Goal: Task Accomplishment & Management: Complete application form

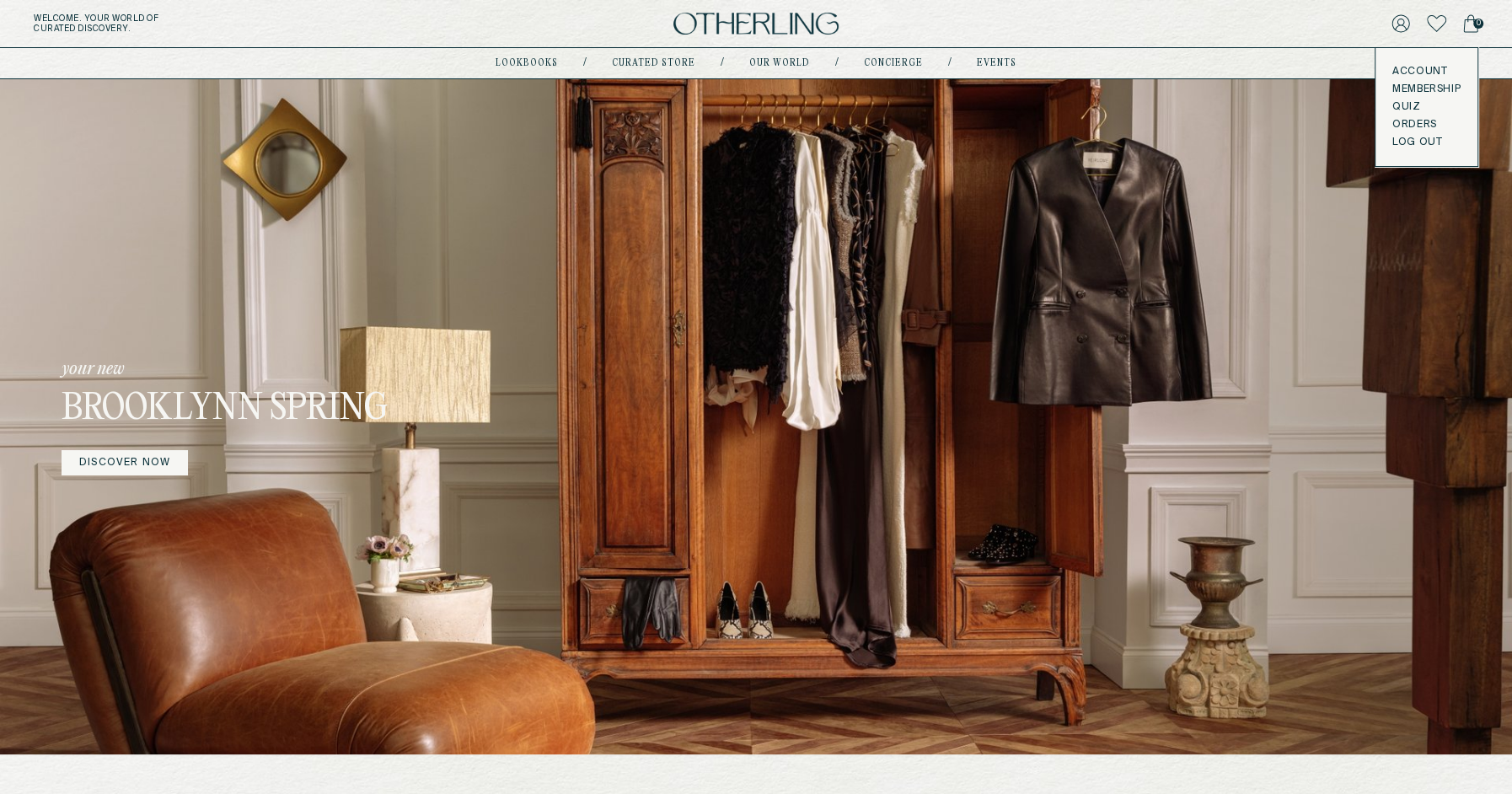
click at [1410, 142] on button "LOG OUT" at bounding box center [1417, 142] width 50 height 13
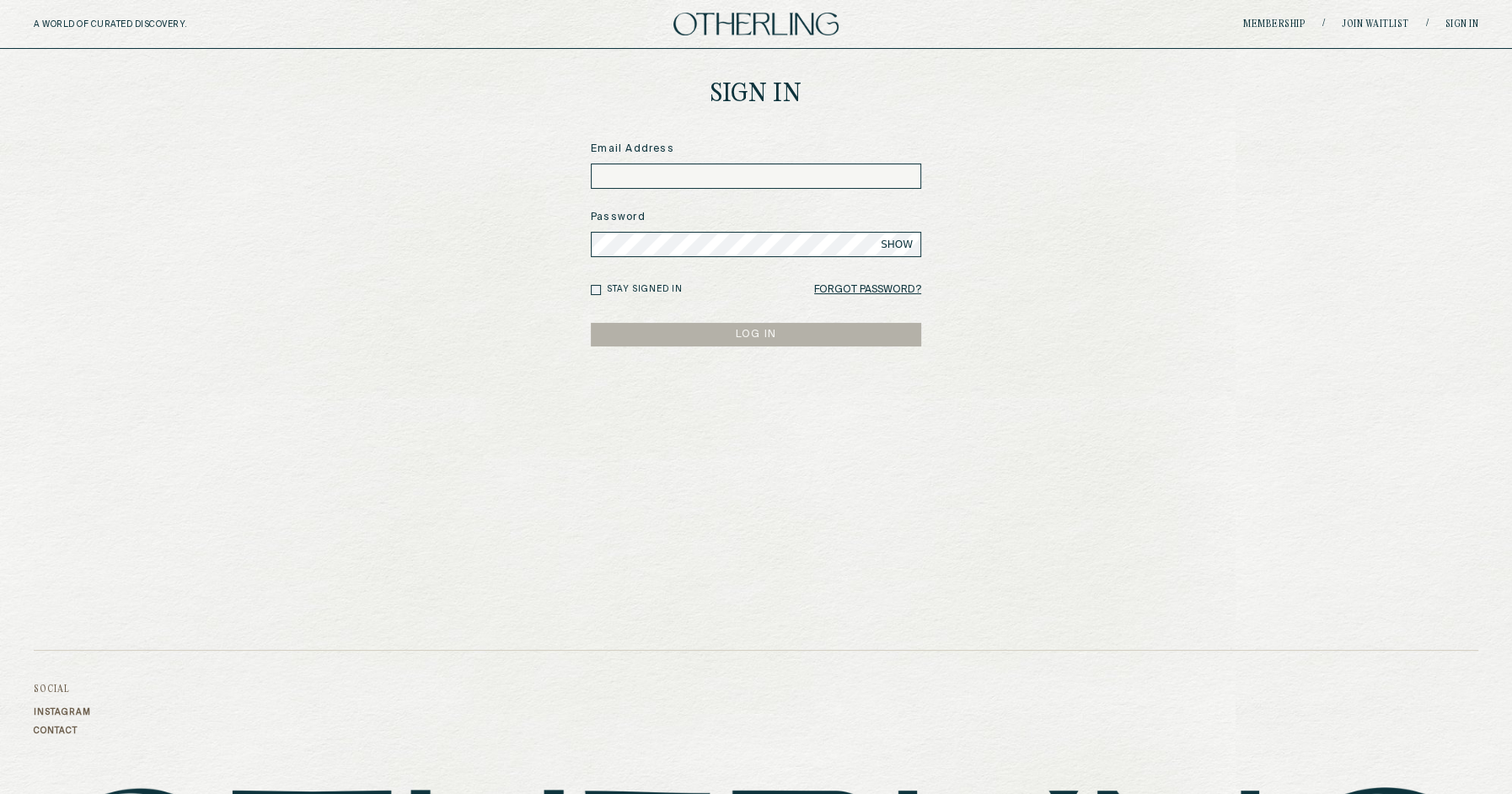
scroll to position [57, 0]
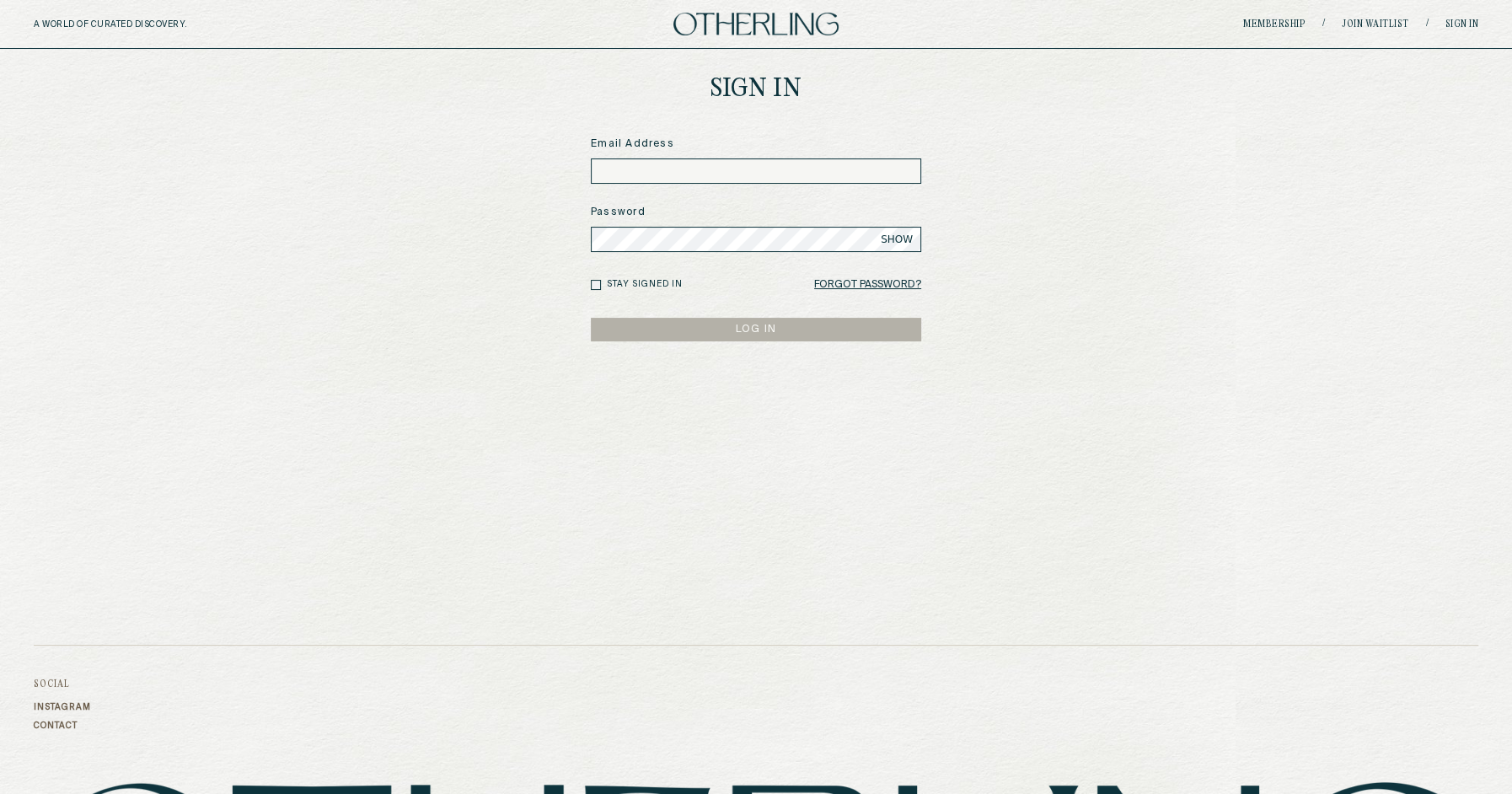
type input "**********"
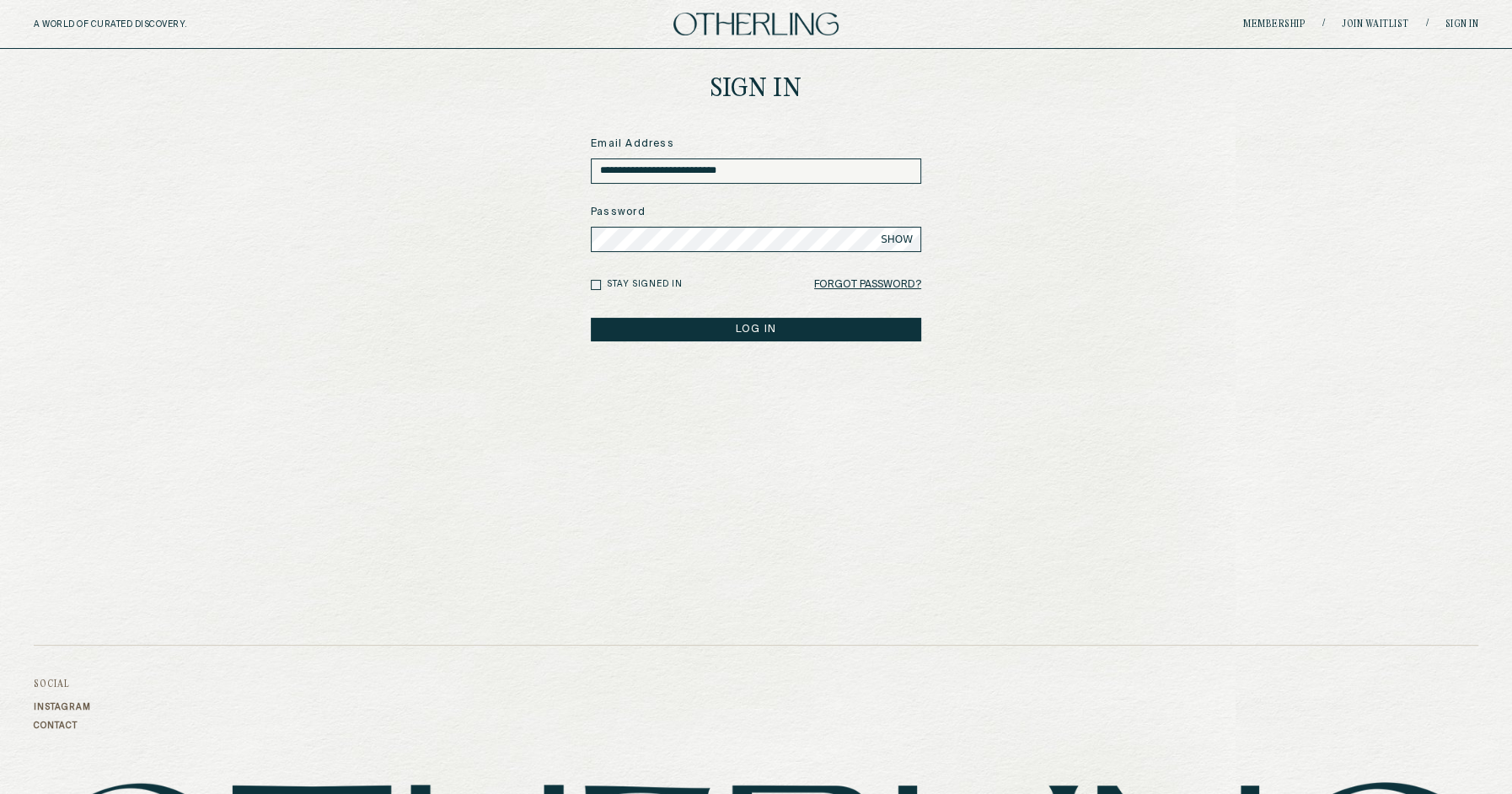
scroll to position [0, 0]
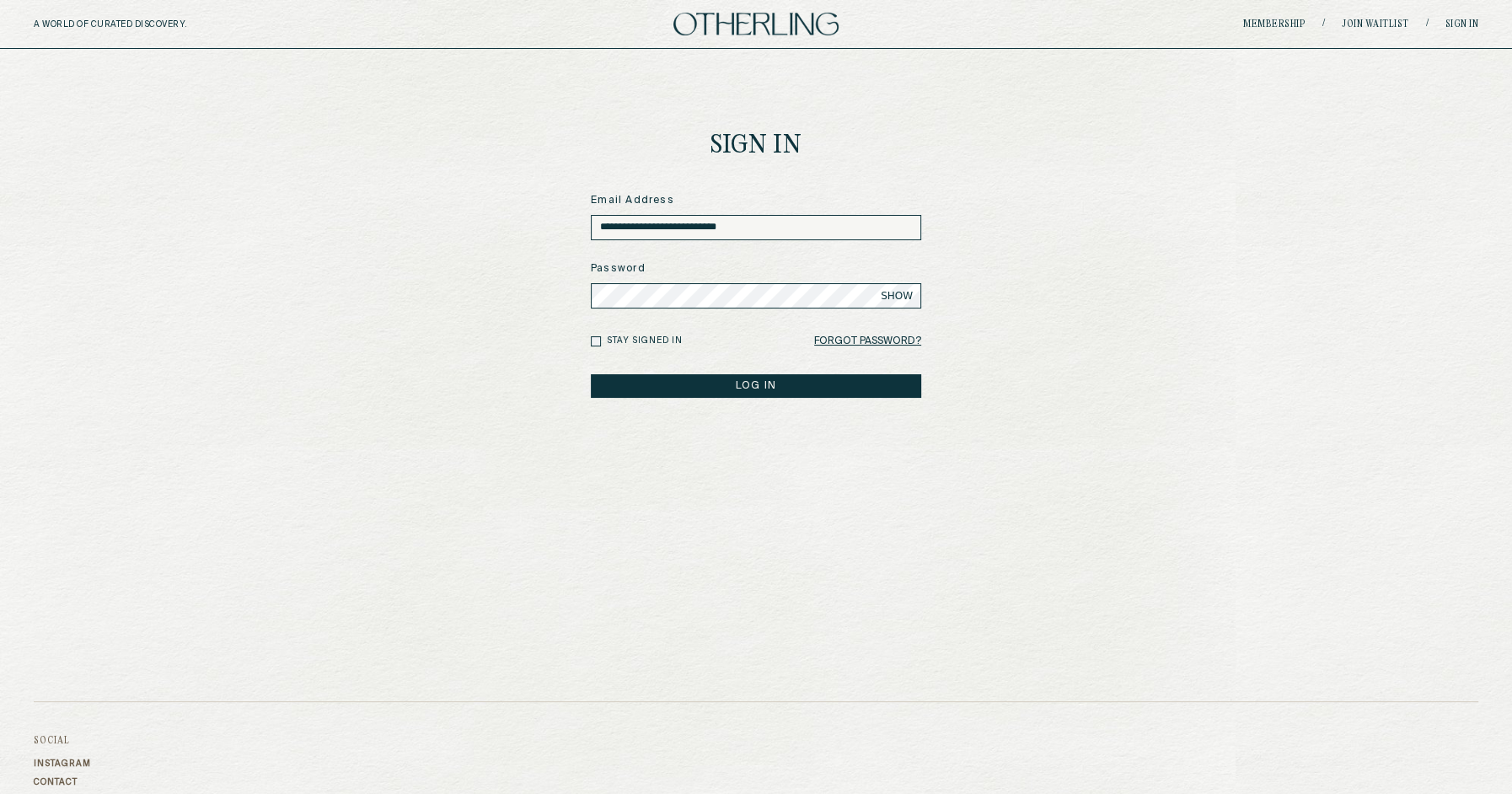
click at [739, 385] on button "LOG IN" at bounding box center [756, 386] width 331 height 24
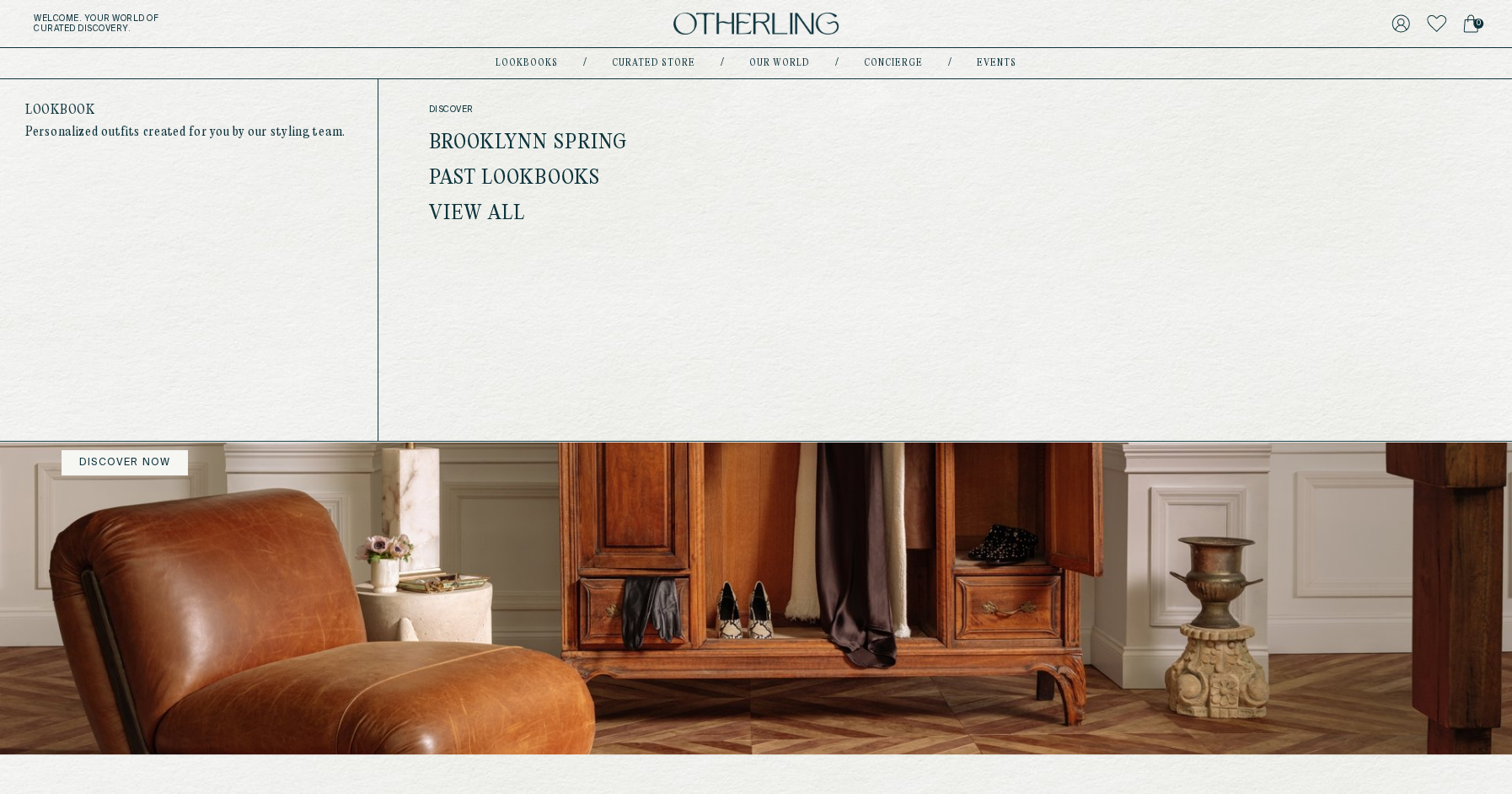
click at [584, 137] on link "Brooklynn Spring" at bounding box center [528, 143] width 199 height 22
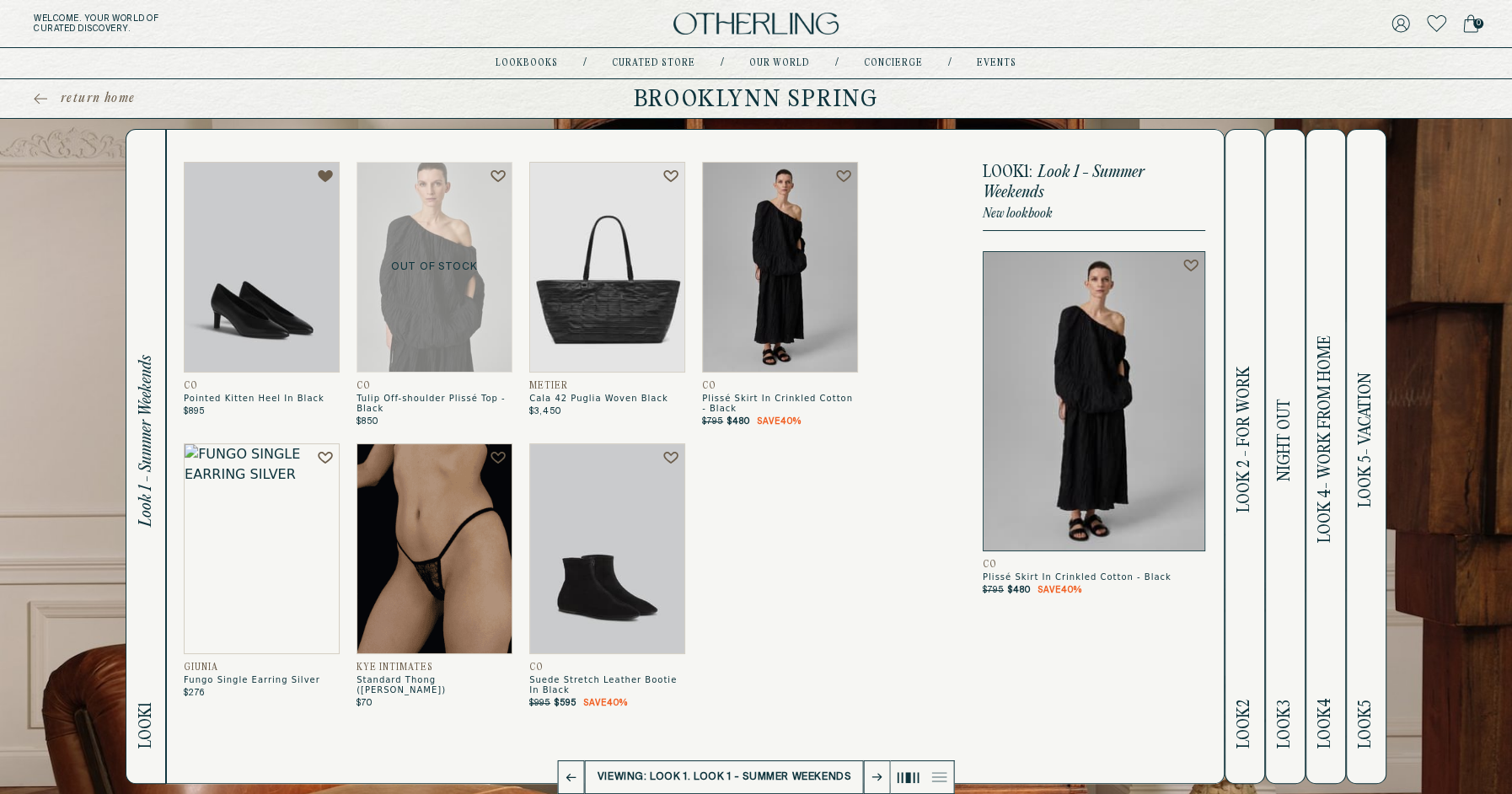
click at [1250, 190] on h2 "Look 2 Look 2 - For Work" at bounding box center [1244, 456] width 19 height 653
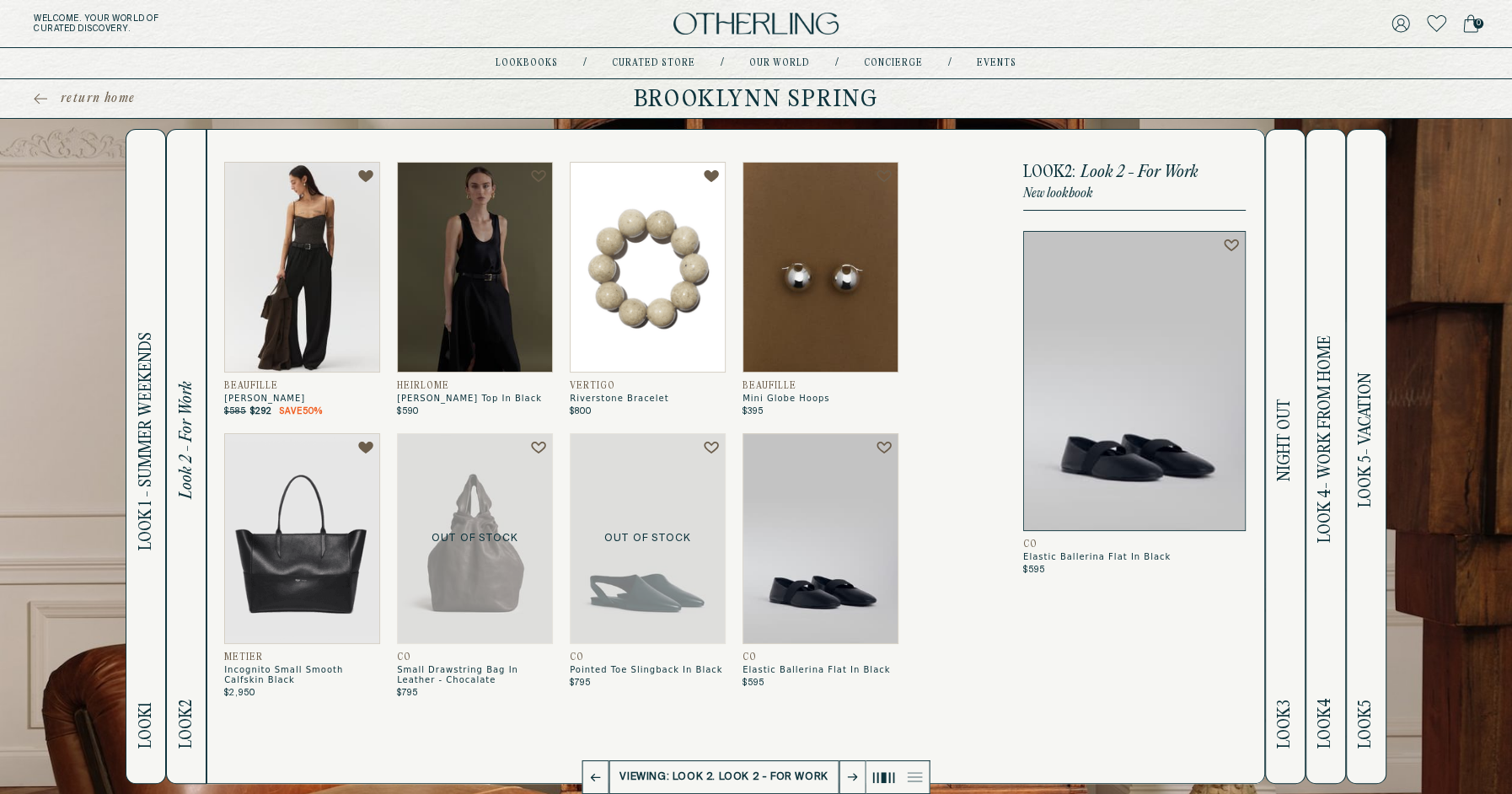
click at [1291, 186] on h2 "Look 3 Night Out" at bounding box center [1284, 456] width 19 height 653
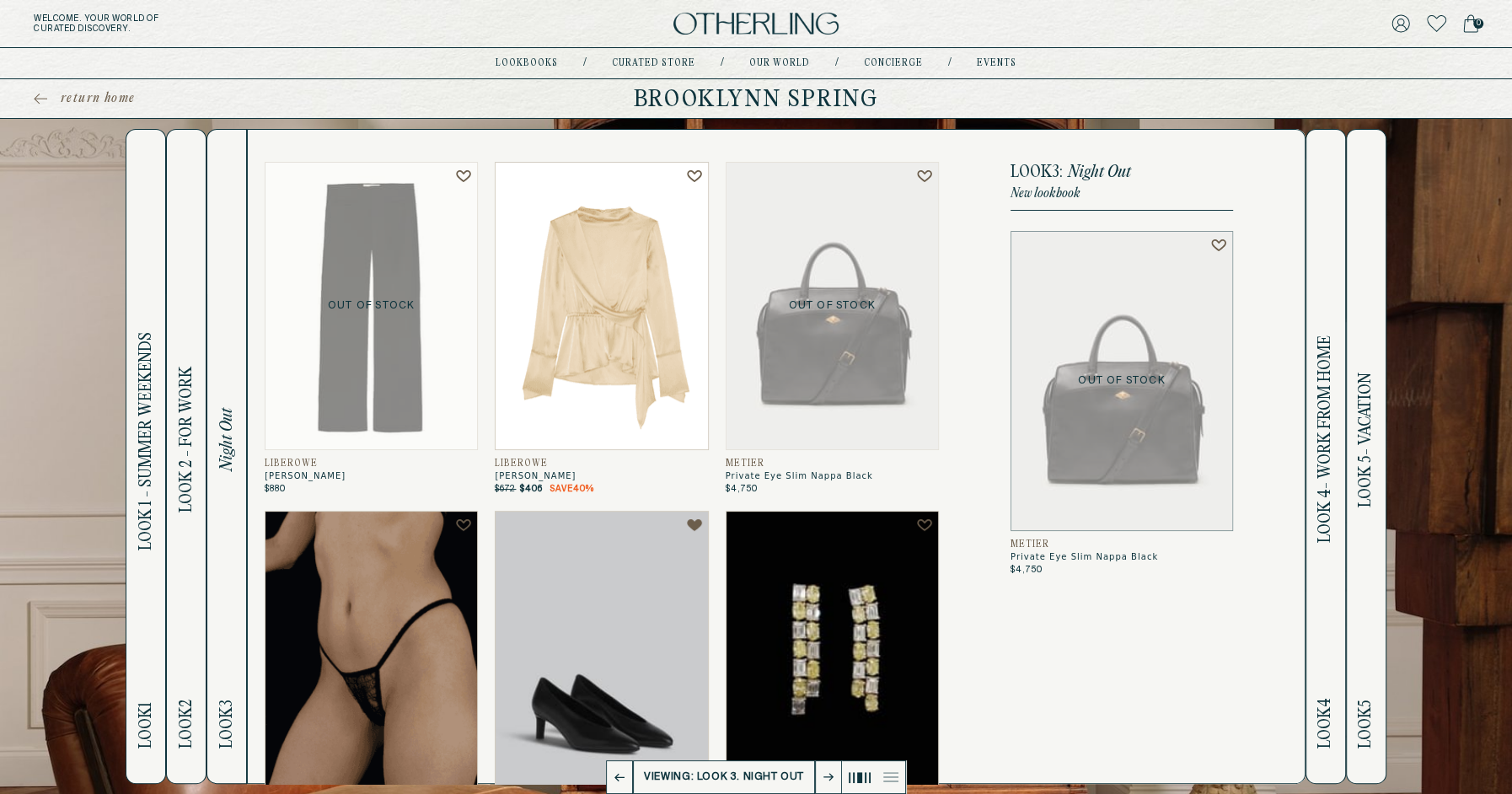
click at [1326, 188] on h2 "Look 4 Look 4- Work from home" at bounding box center [1326, 456] width 19 height 653
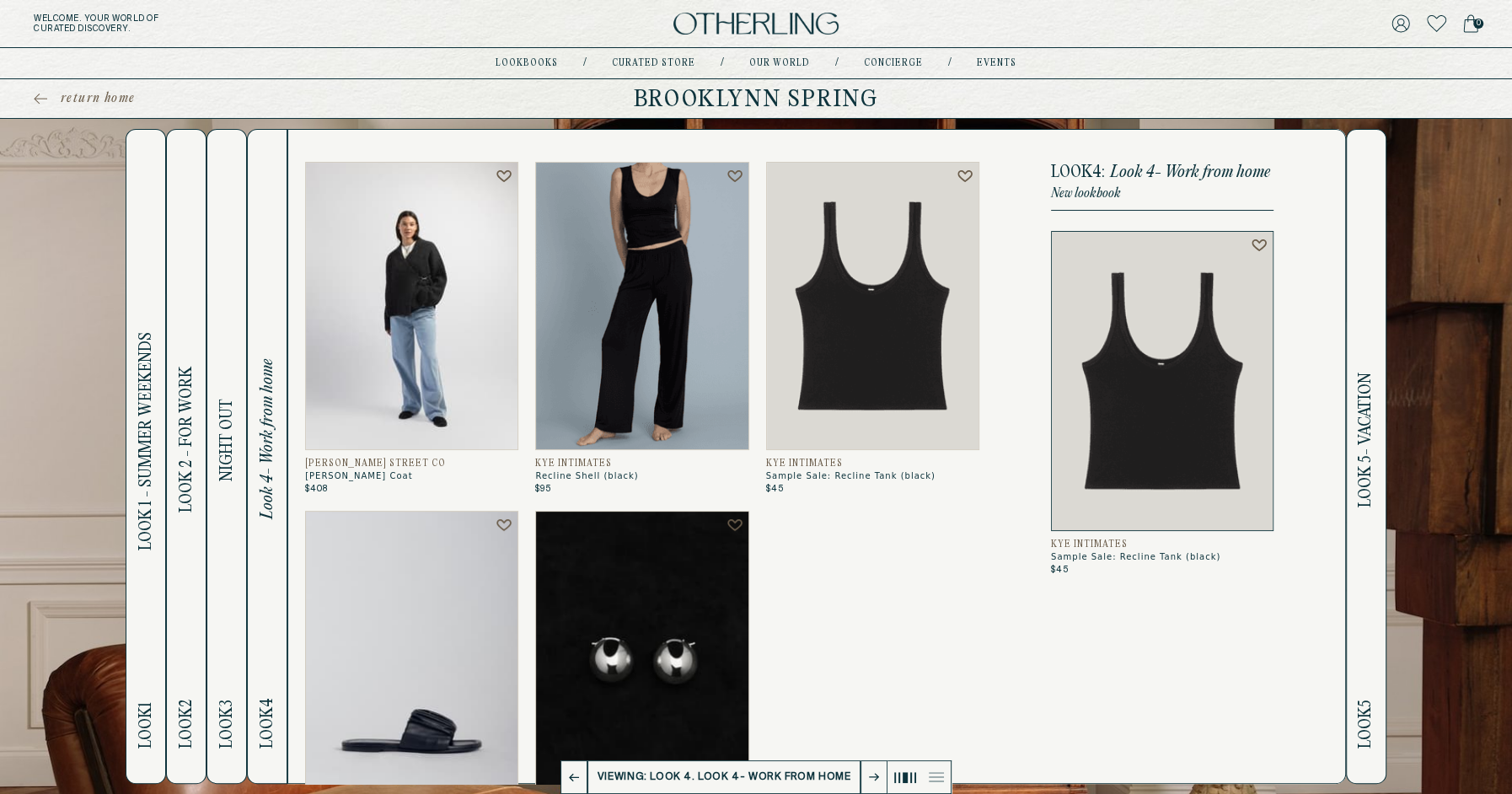
click at [1355, 194] on button "Look 5 Look 5- Vacation" at bounding box center [1366, 456] width 40 height 655
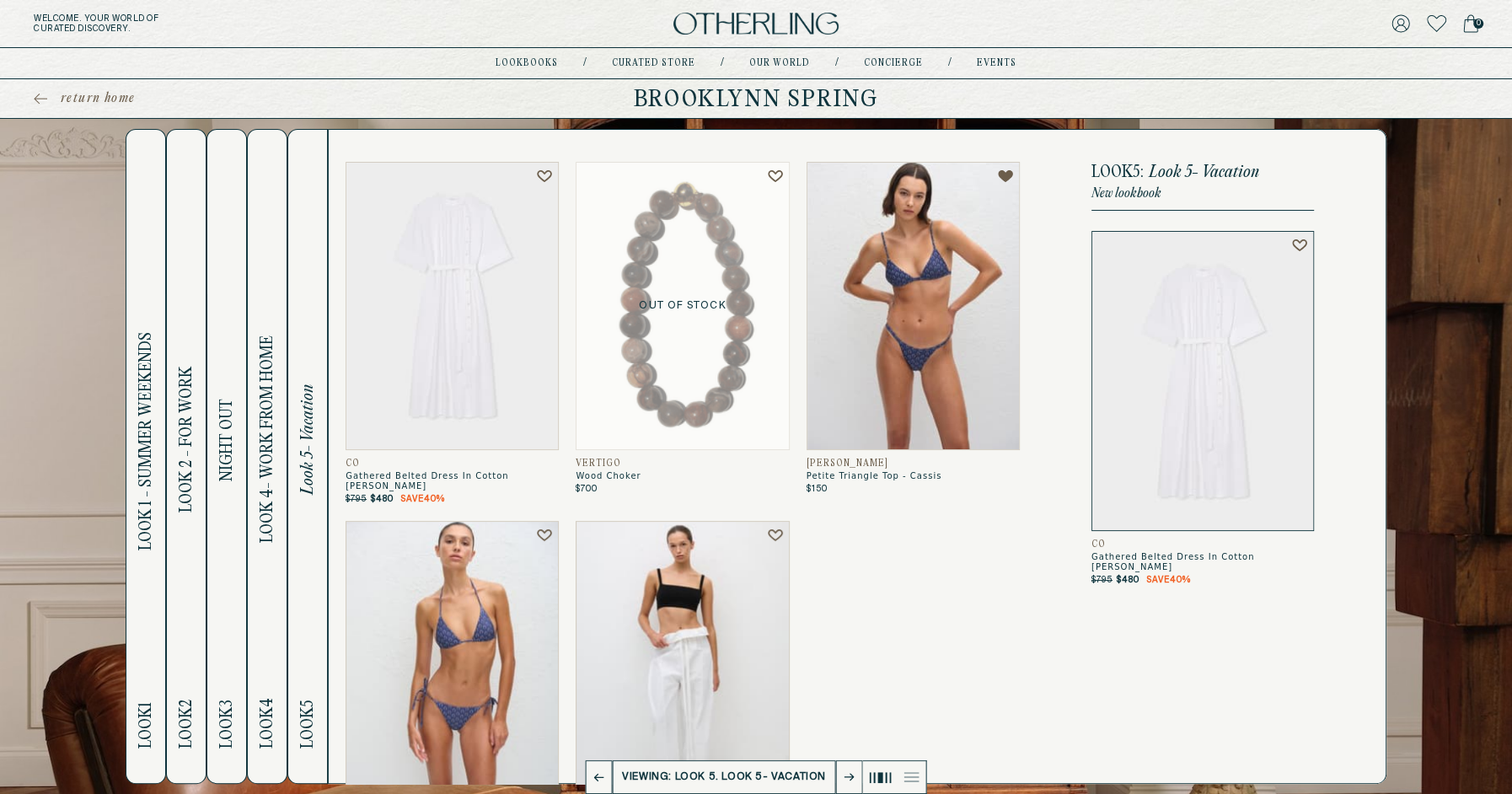
click at [224, 422] on span "Night Out" at bounding box center [227, 440] width 19 height 82
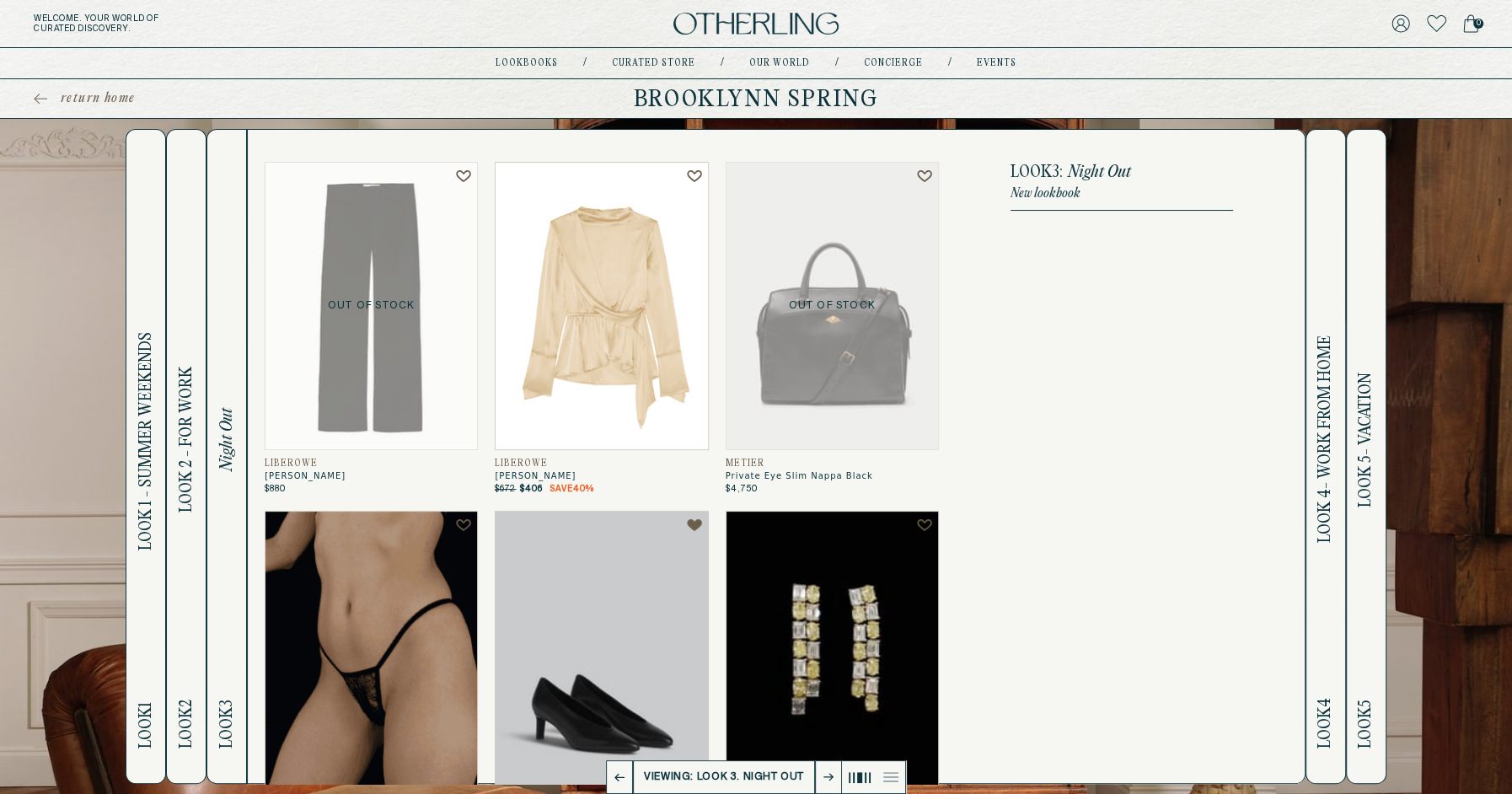
click at [181, 444] on span "Look 2 - For Work" at bounding box center [186, 440] width 19 height 146
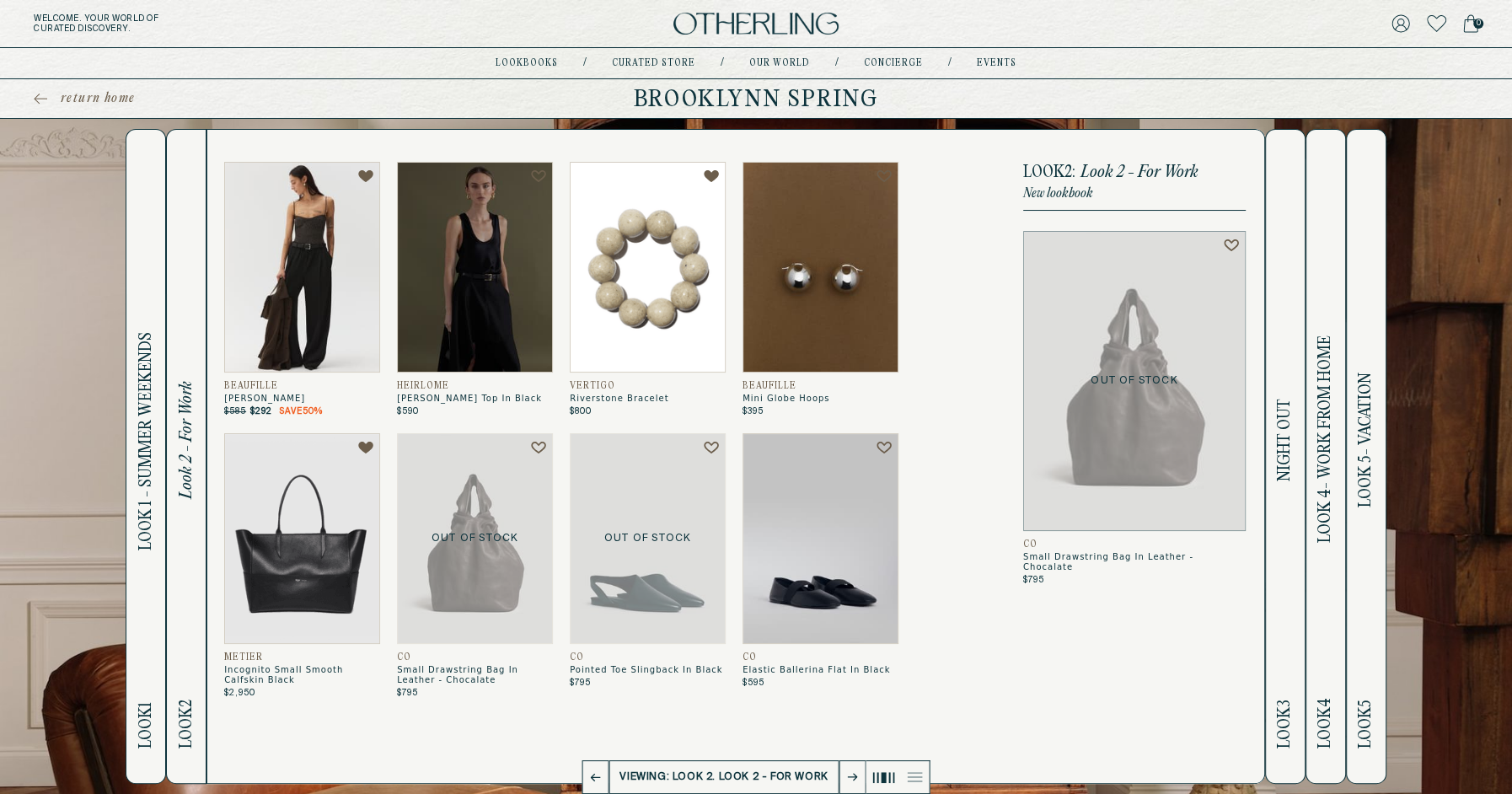
click at [536, 446] on icon at bounding box center [538, 447] width 15 height 13
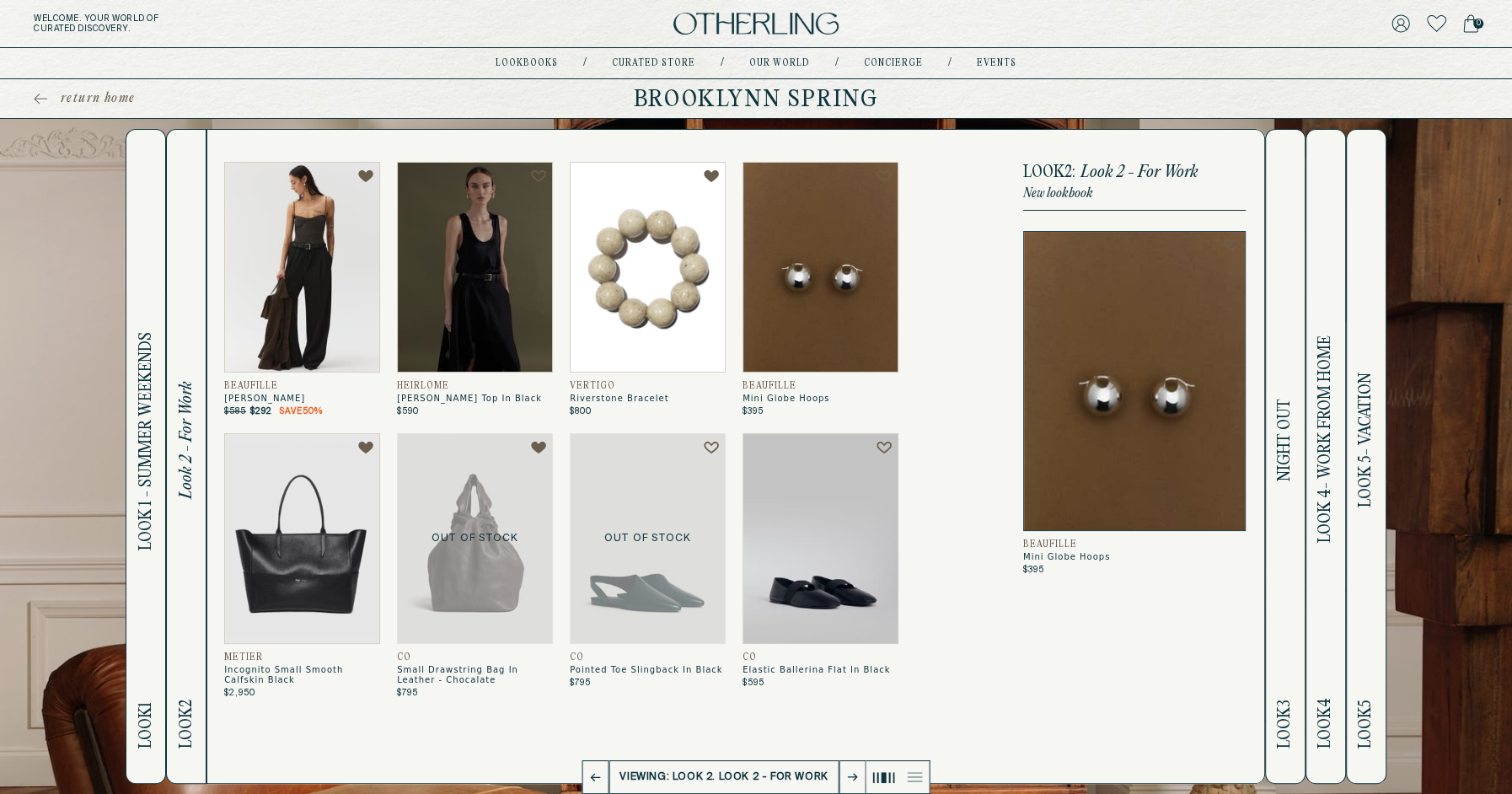
click at [1292, 198] on h2 "Look 3 Night Out" at bounding box center [1284, 456] width 19 height 653
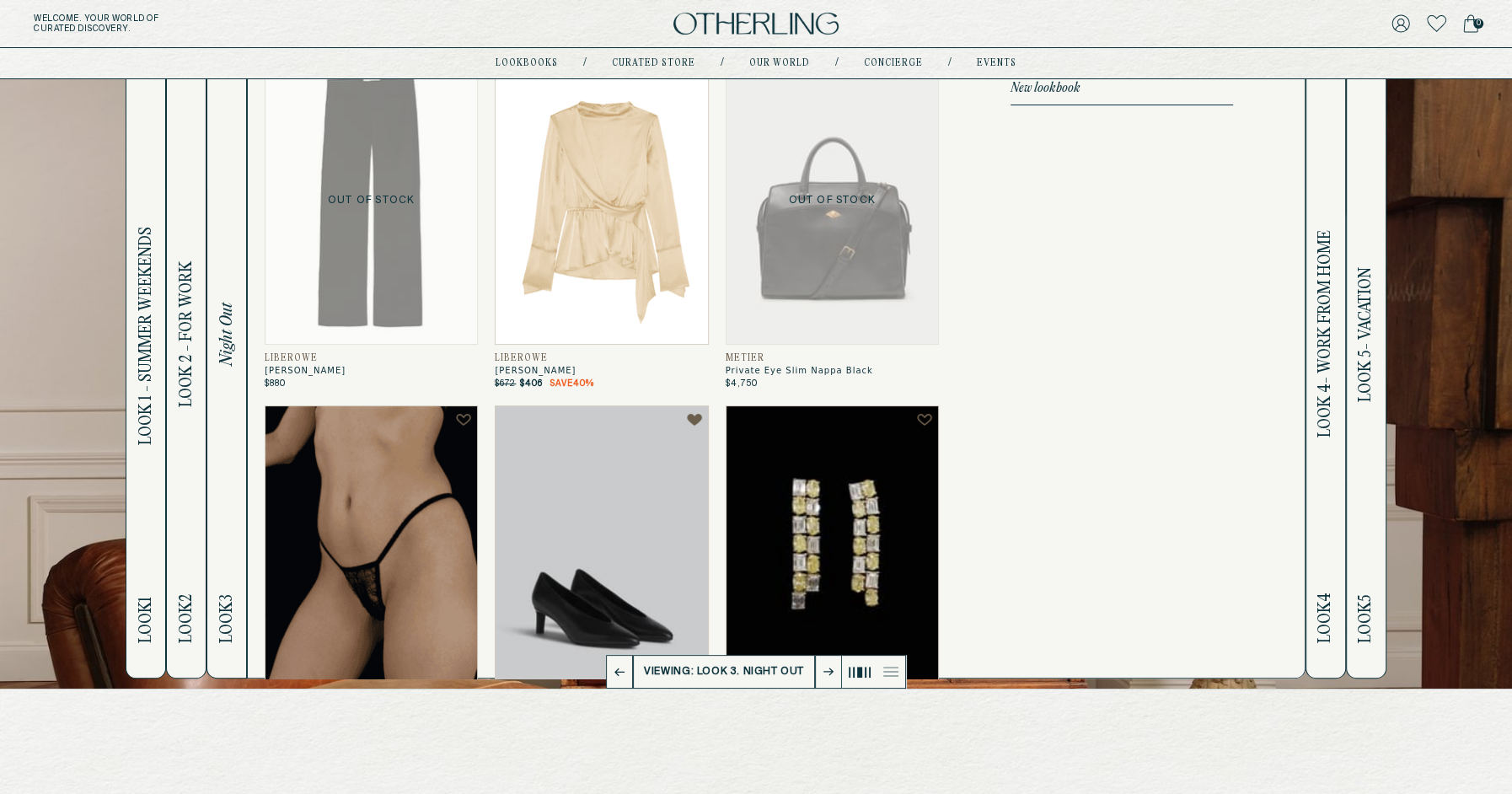
scroll to position [67, 0]
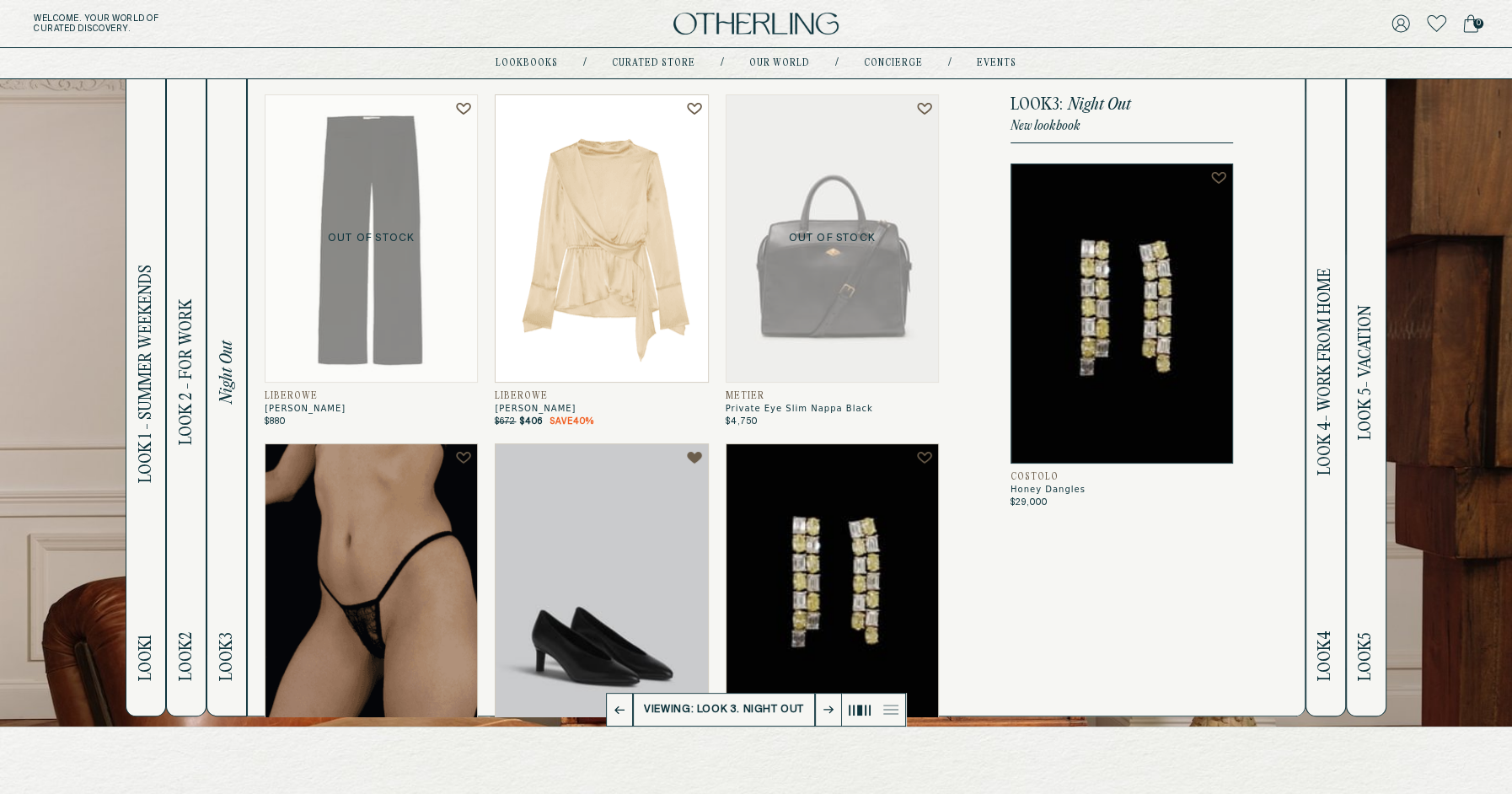
click at [1340, 172] on button "Look 4 Look 4- Work from home" at bounding box center [1326, 389] width 40 height 655
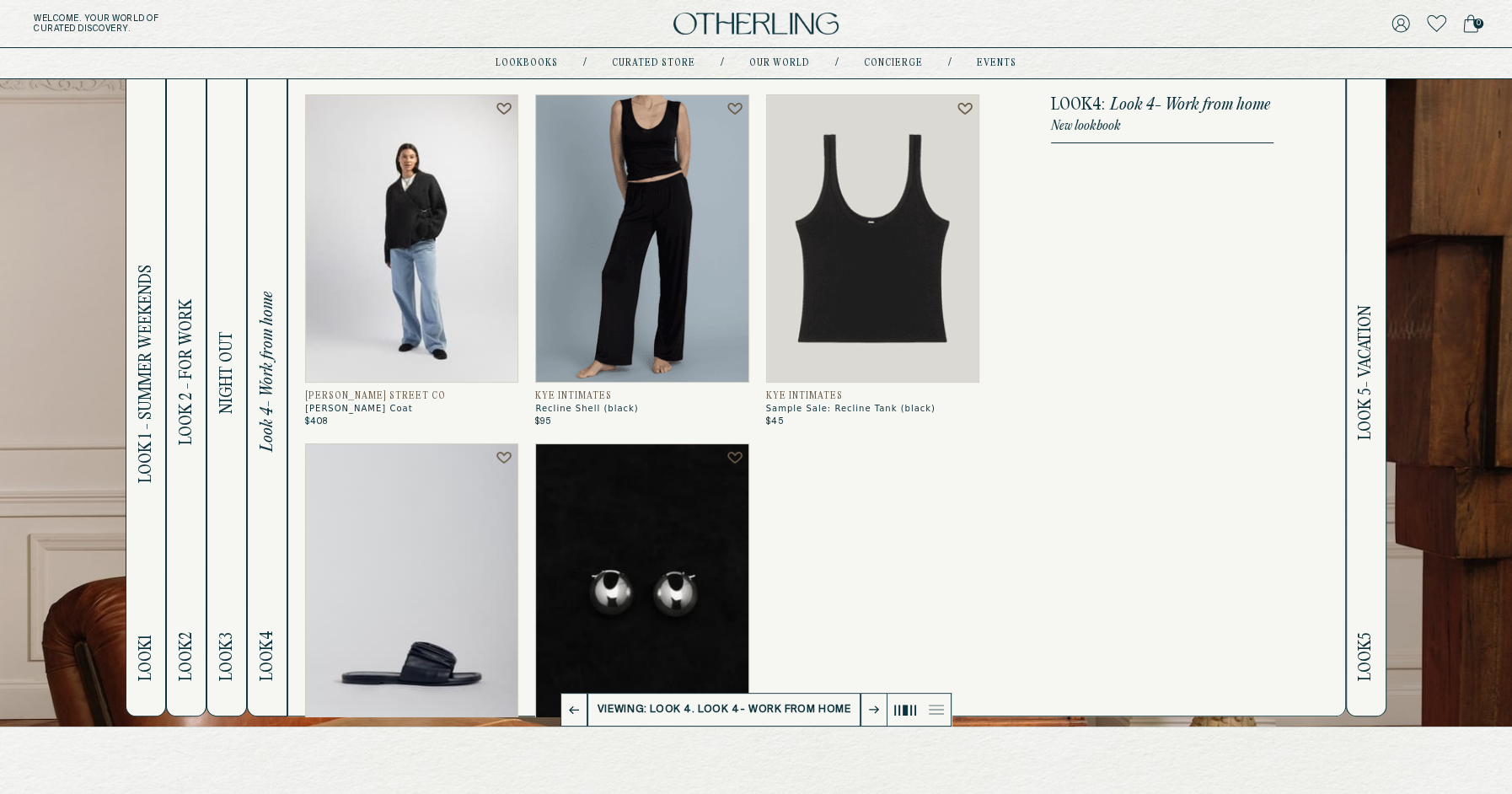
click at [1365, 158] on h2 "Look 5 Look 5- Vacation" at bounding box center [1366, 389] width 19 height 653
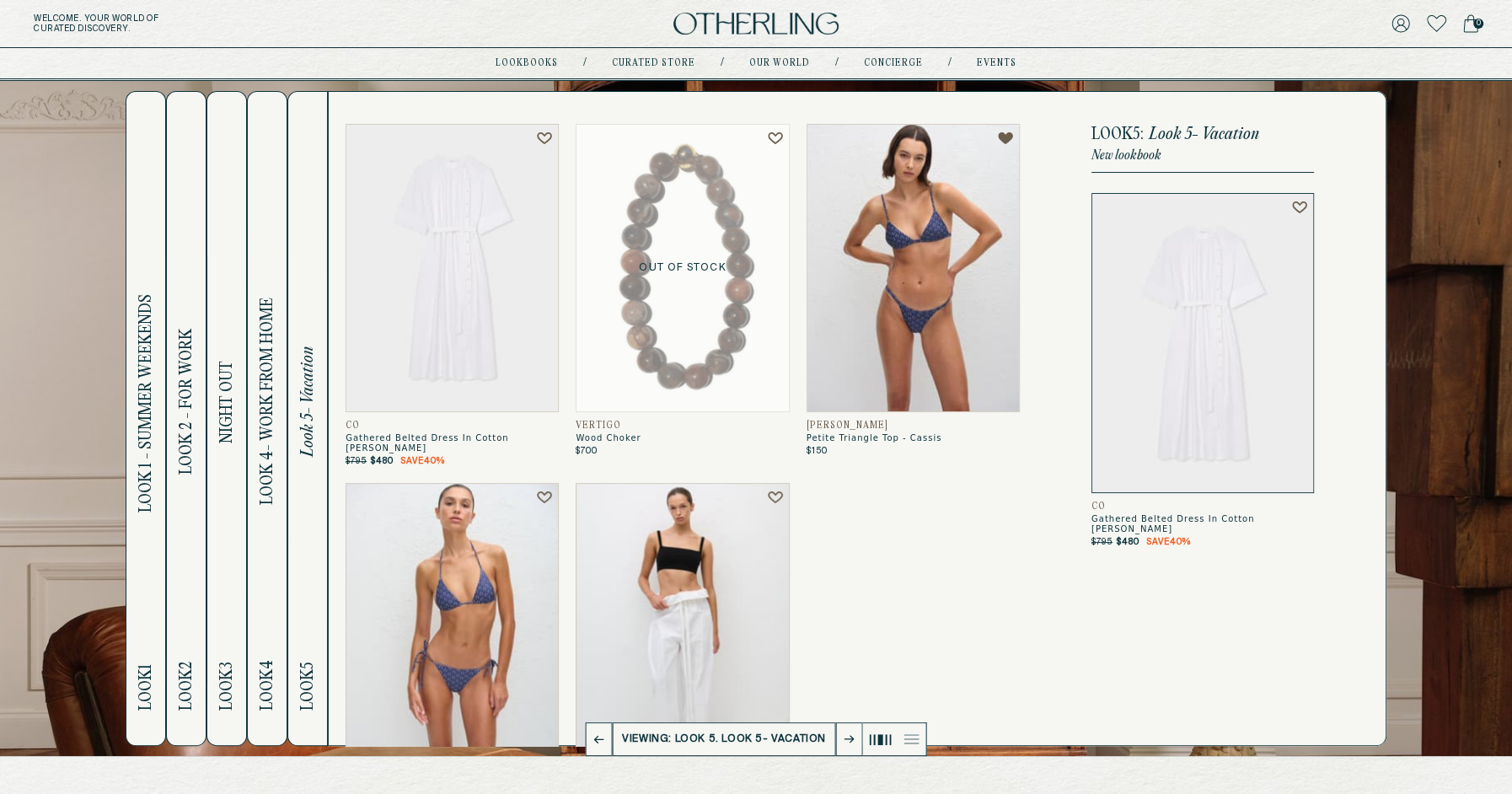
scroll to position [36, 0]
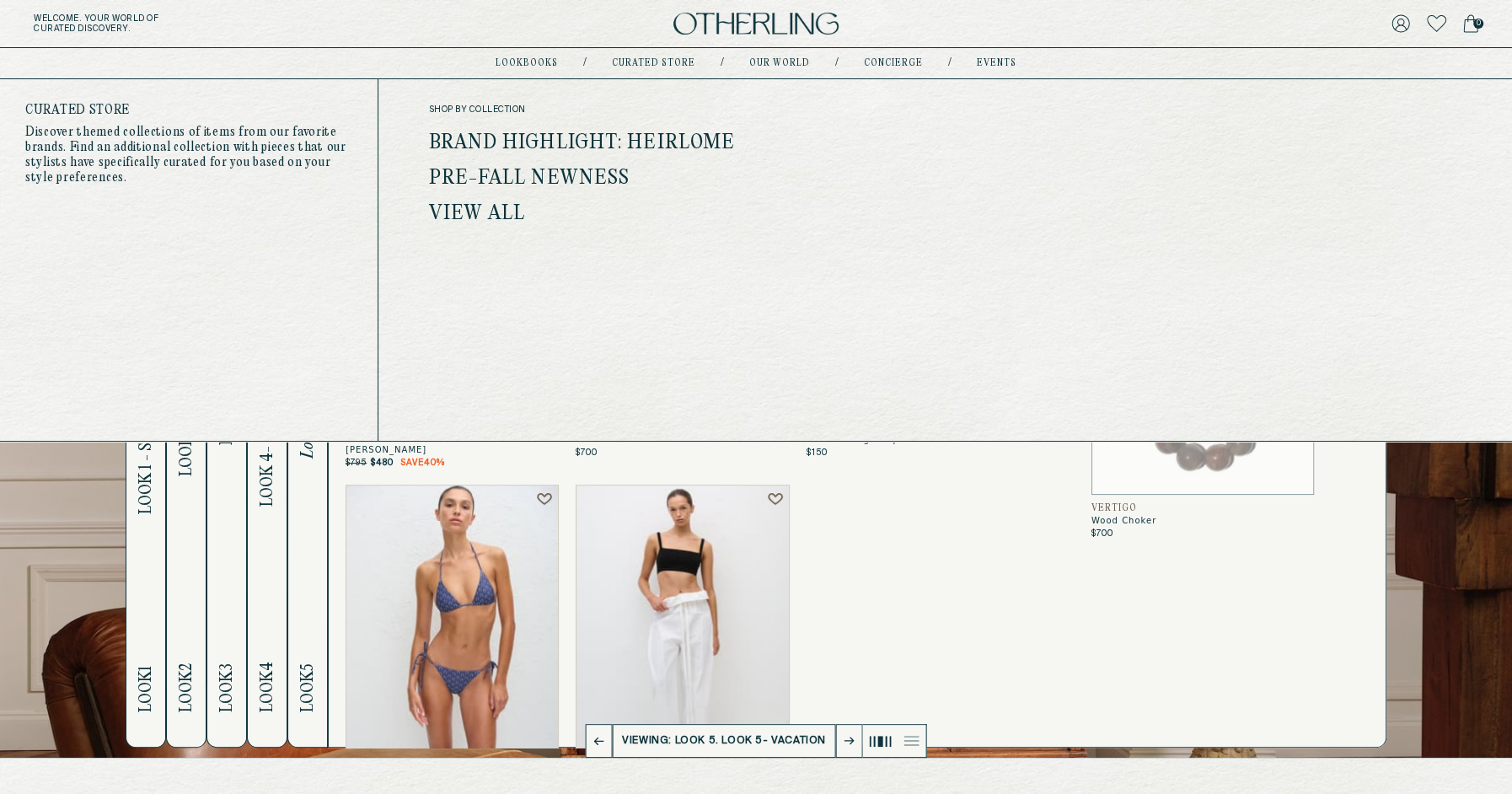
click at [563, 169] on link "Pre-Fall Newness" at bounding box center [529, 179] width 201 height 22
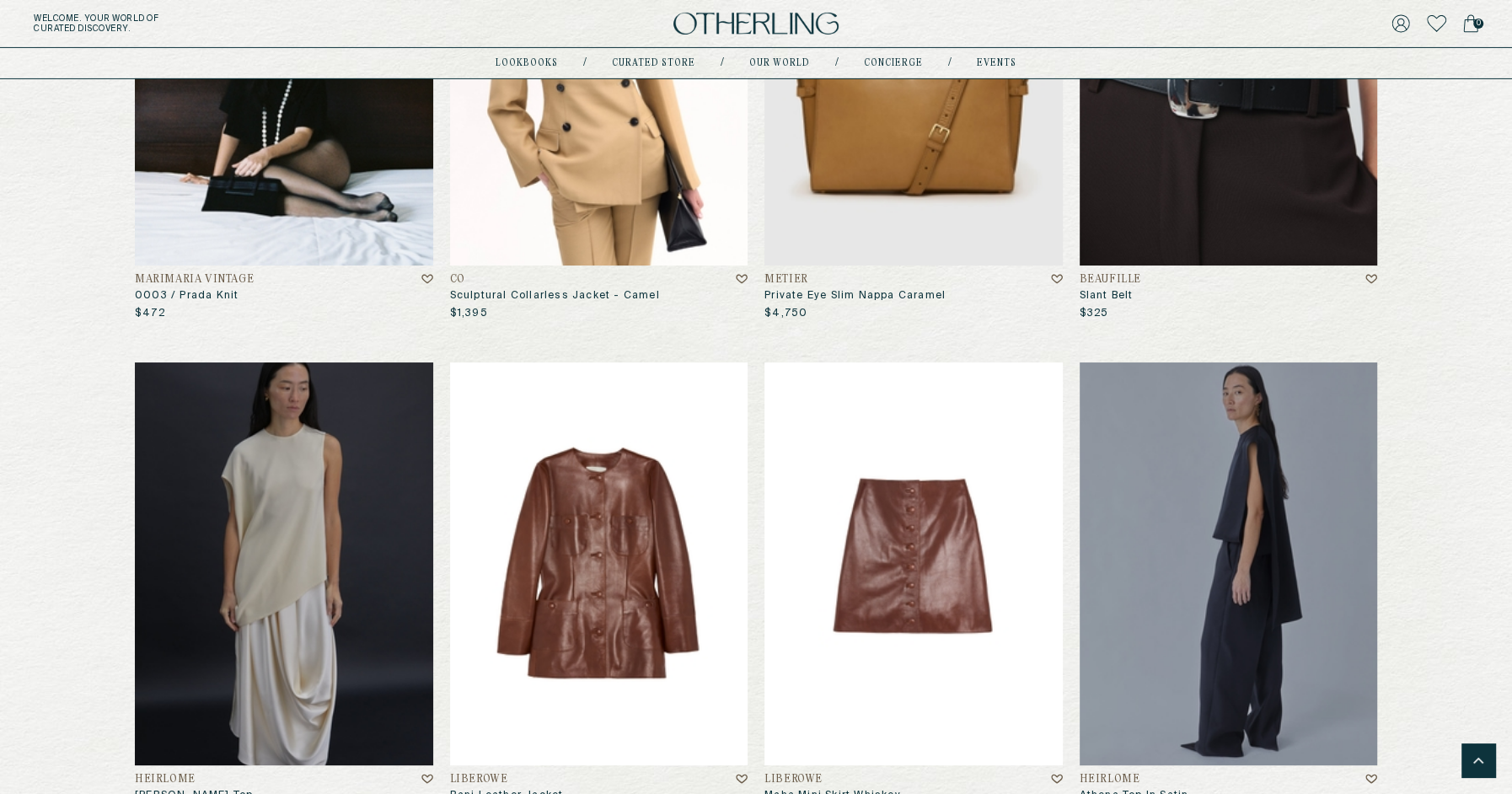
scroll to position [4722, 0]
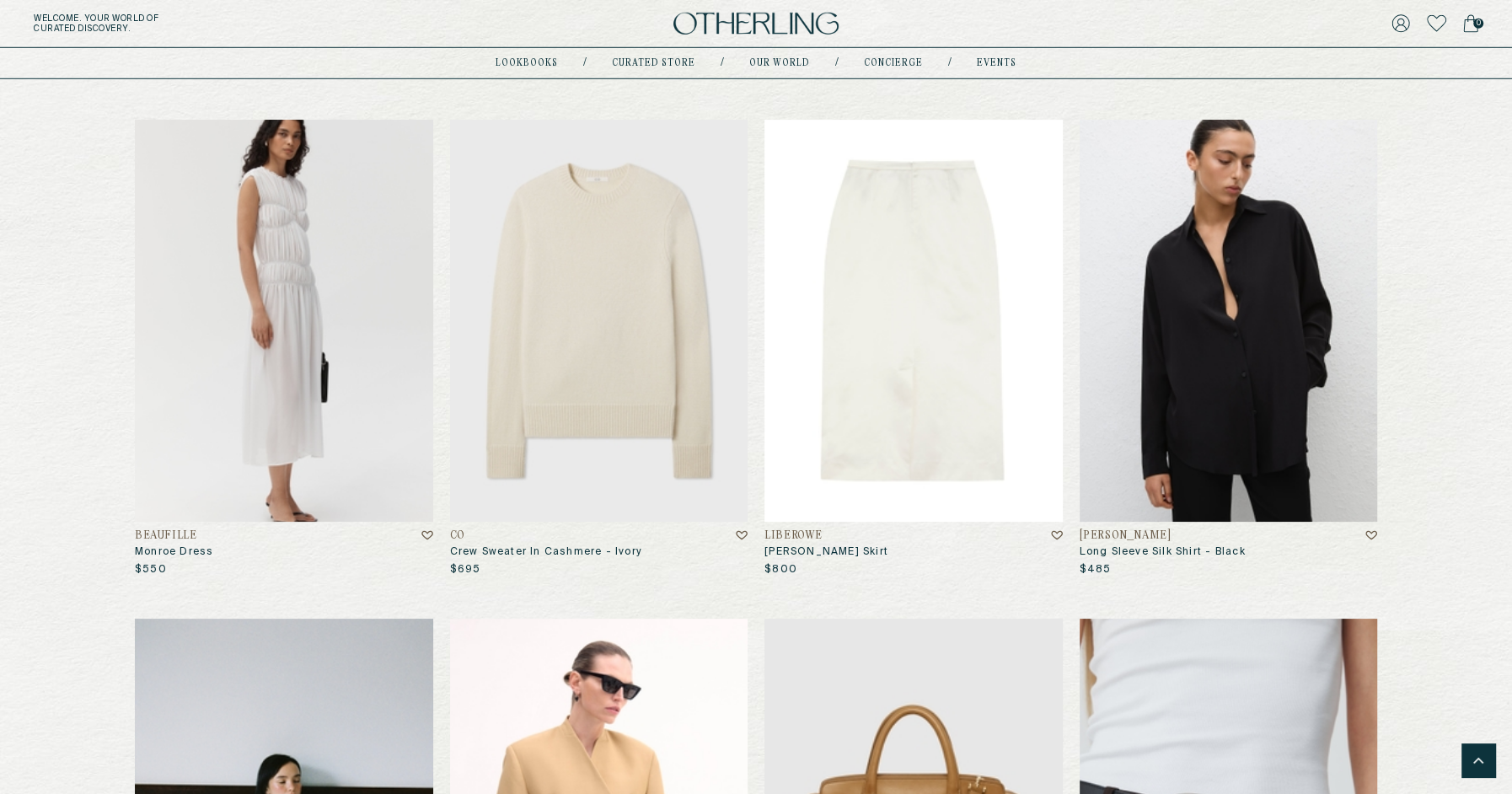
click at [862, 281] on img at bounding box center [914, 320] width 298 height 402
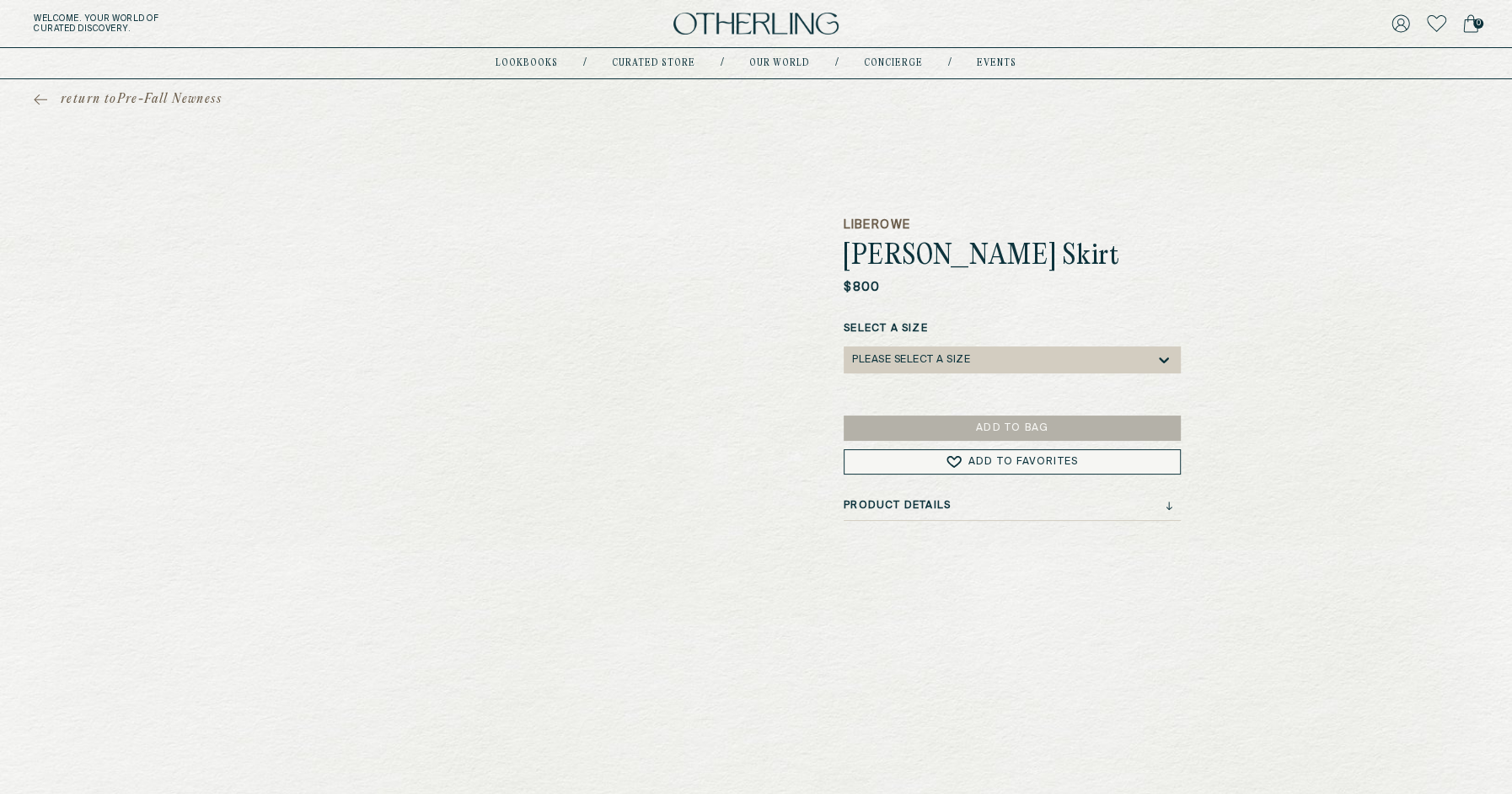
click at [875, 221] on h5 "LIBEROWE" at bounding box center [1012, 225] width 337 height 17
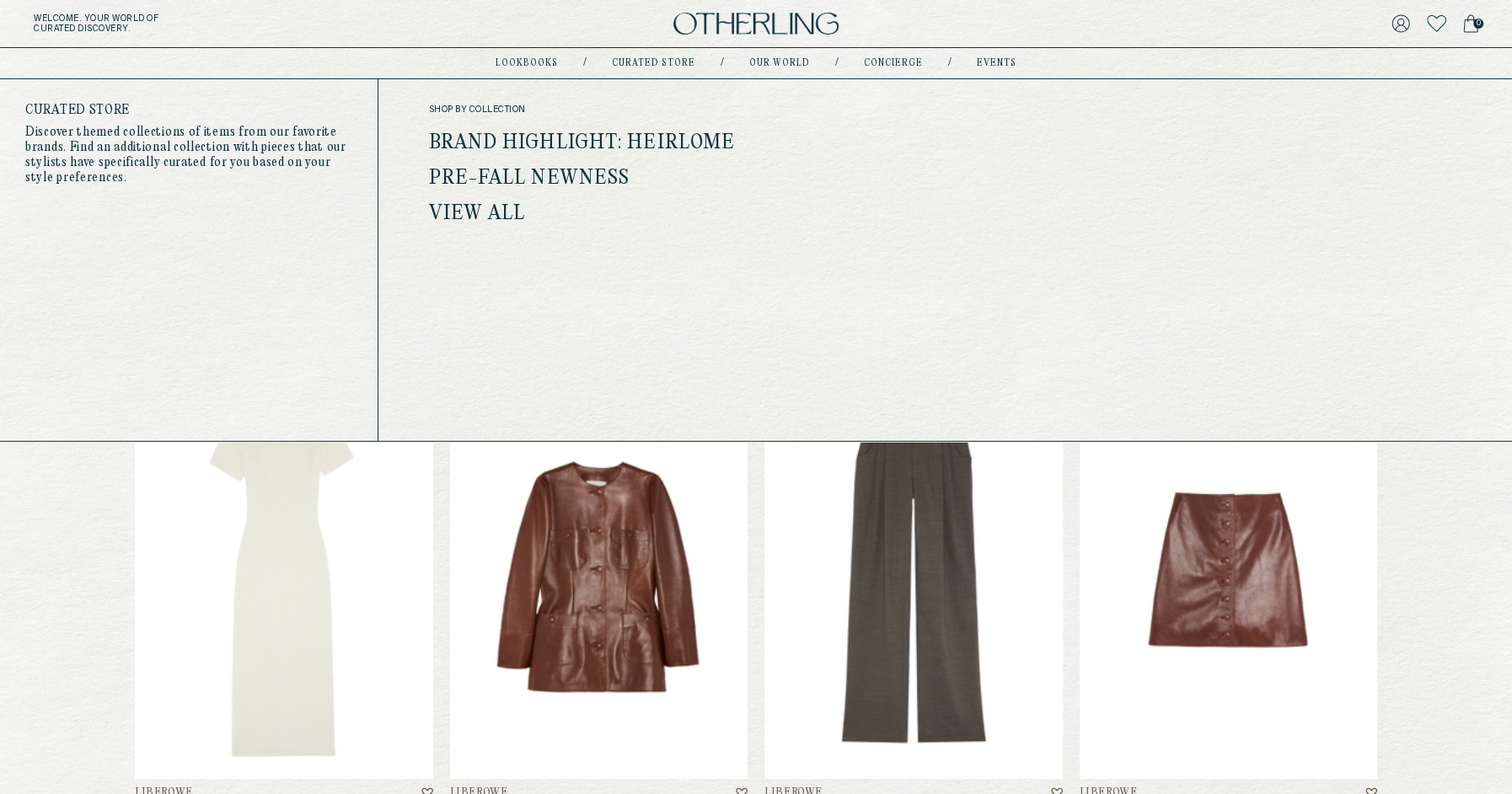
click at [619, 132] on link "Brand Highlight: Heirlome" at bounding box center [582, 143] width 307 height 22
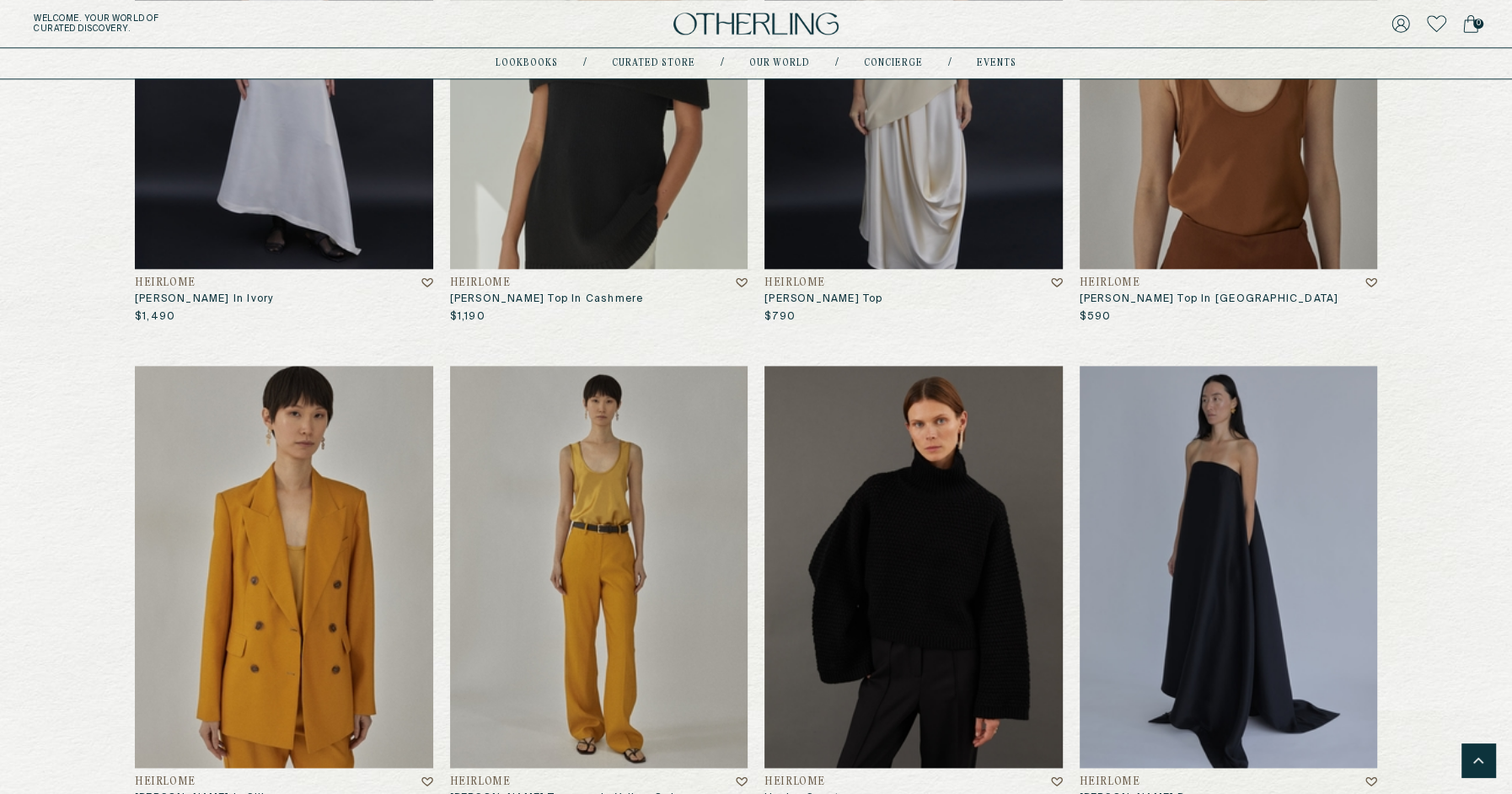
scroll to position [1717, 0]
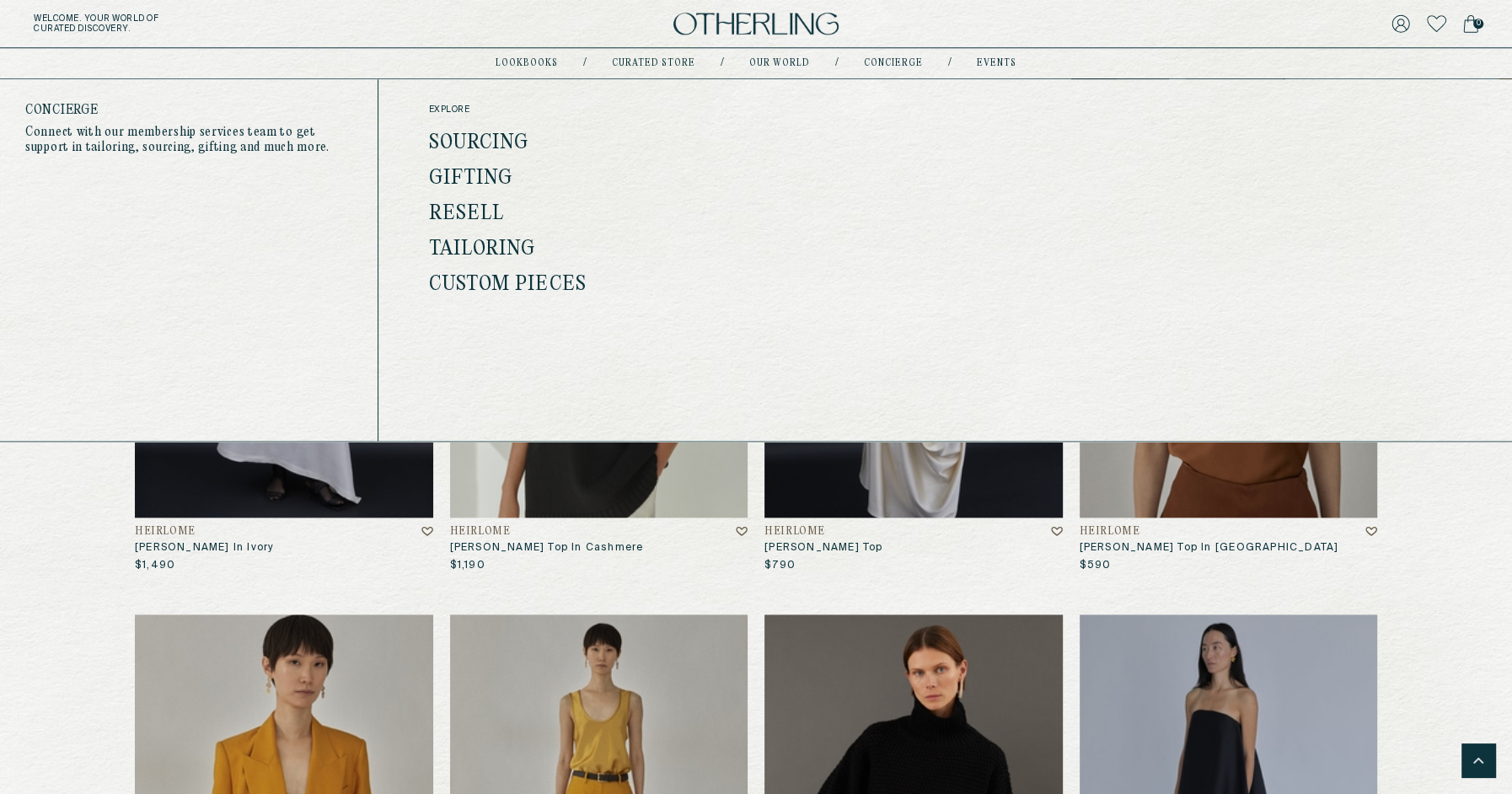
click at [514, 287] on link "Custom Pieces" at bounding box center [508, 285] width 158 height 22
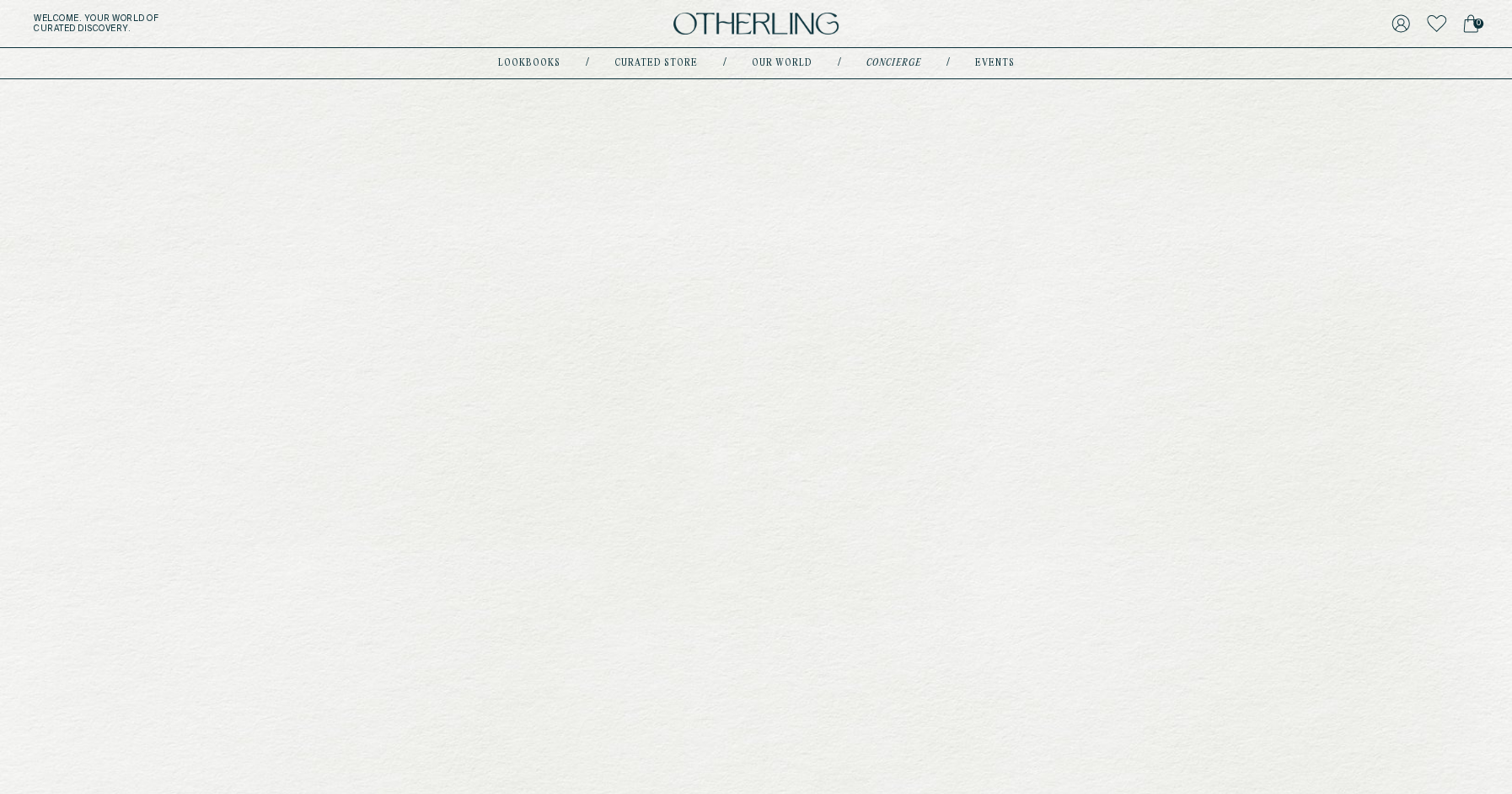
type input "**********"
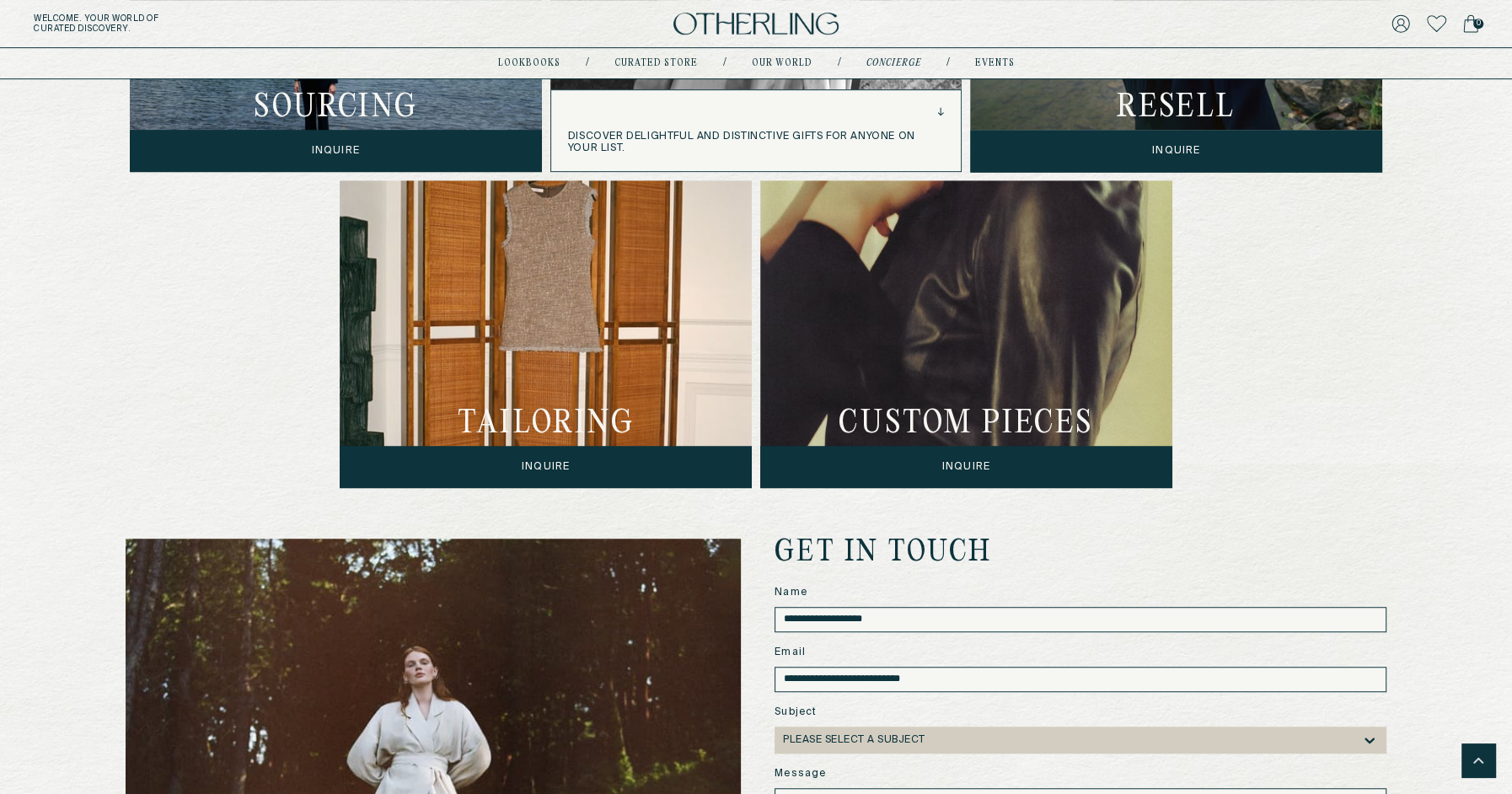
scroll to position [873, 0]
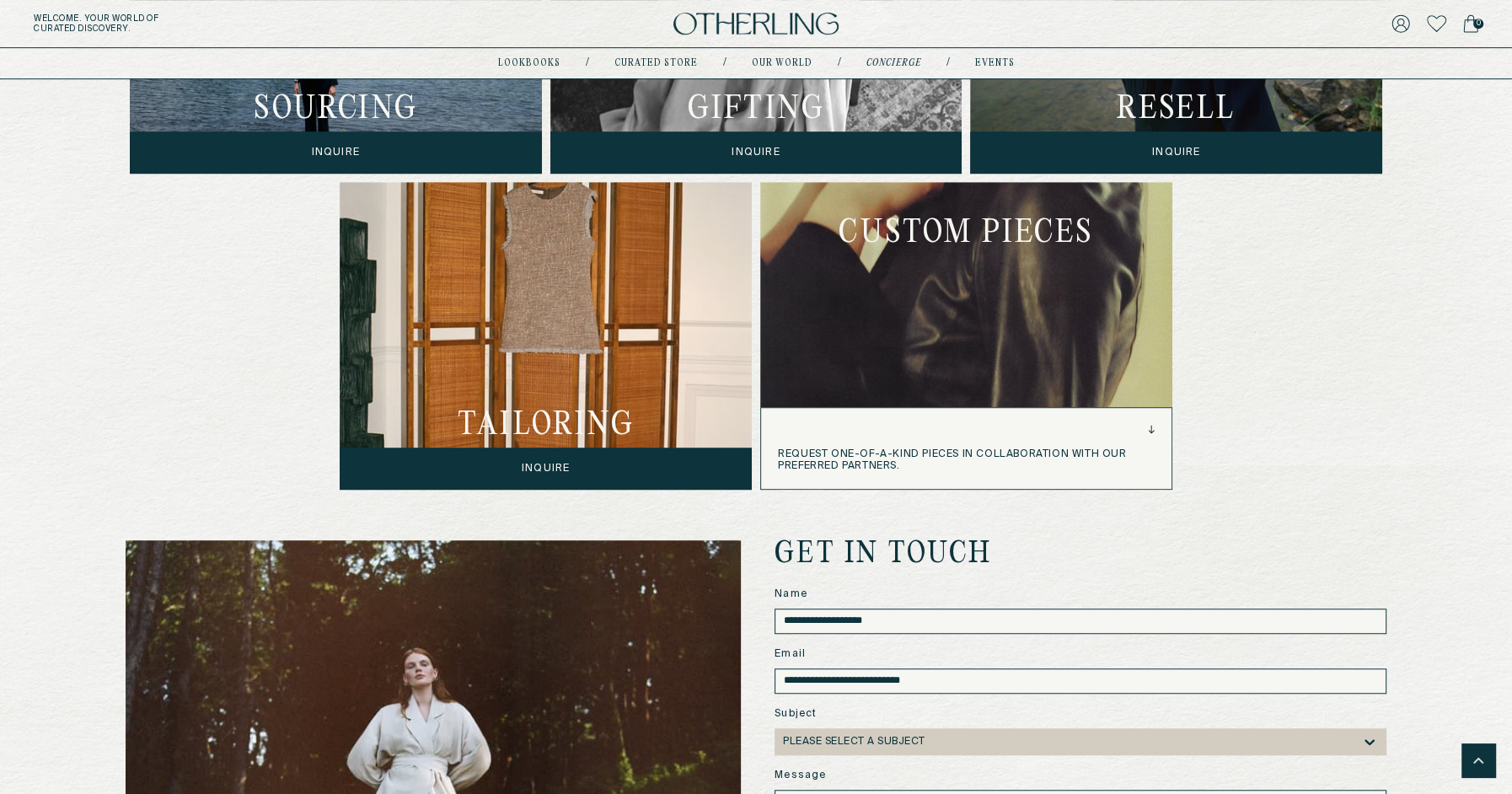
click at [1021, 456] on div "request one-of-a-kind pieces in collaboration with our preferred partners." at bounding box center [966, 448] width 410 height 81
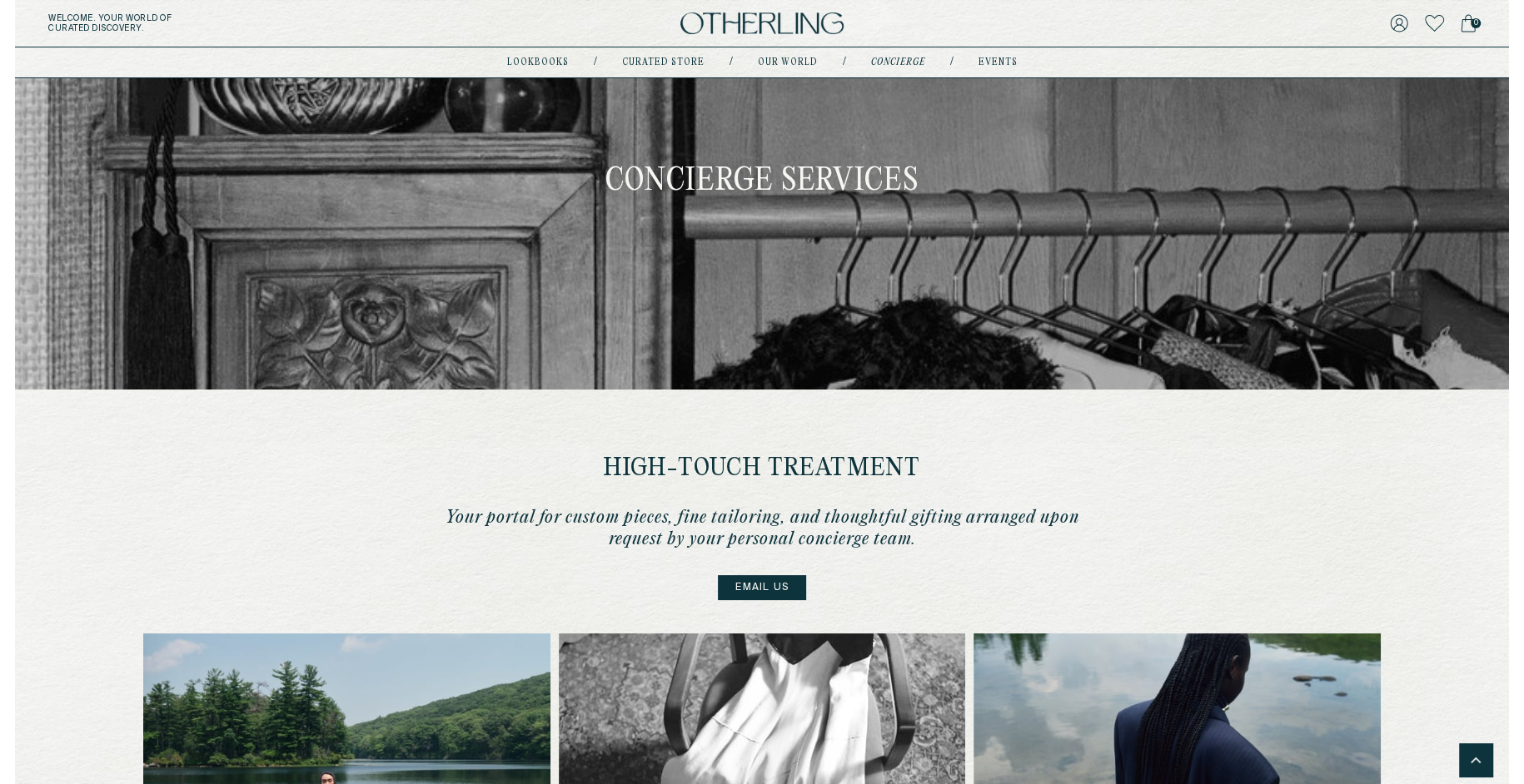
scroll to position [0, 0]
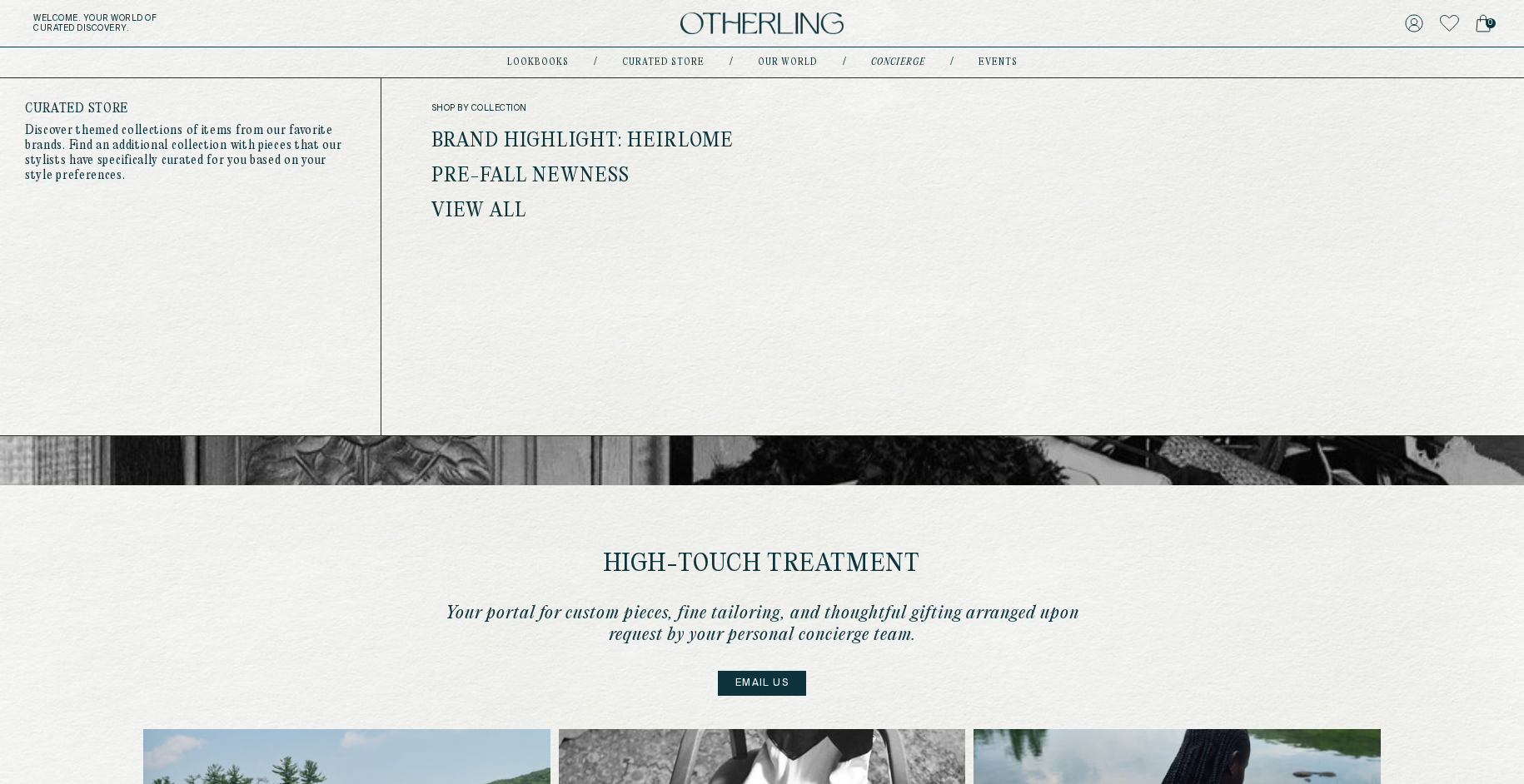
click at [472, 205] on link "View all" at bounding box center [479, 211] width 96 height 22
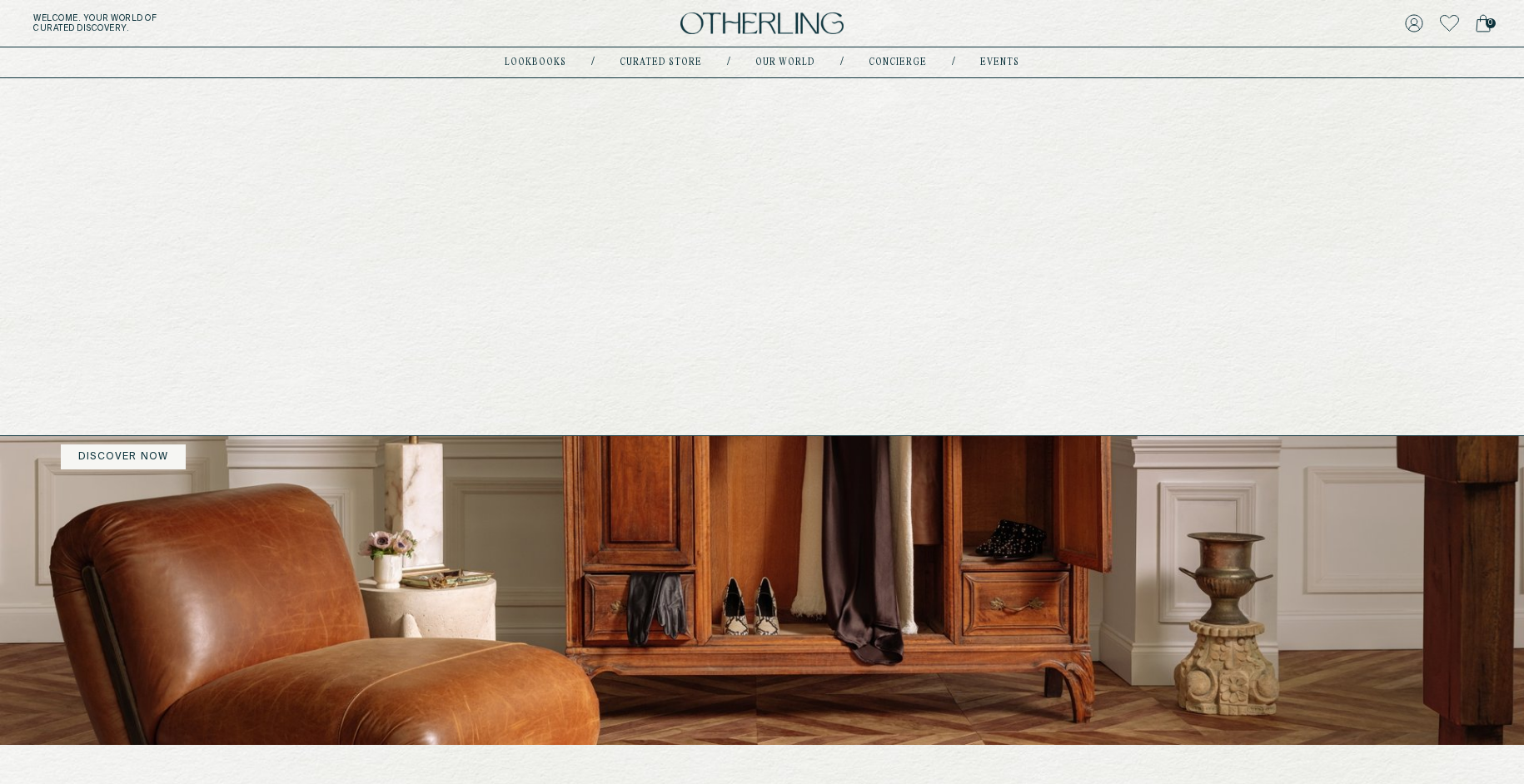
click at [986, 60] on link "events" at bounding box center [999, 62] width 39 height 9
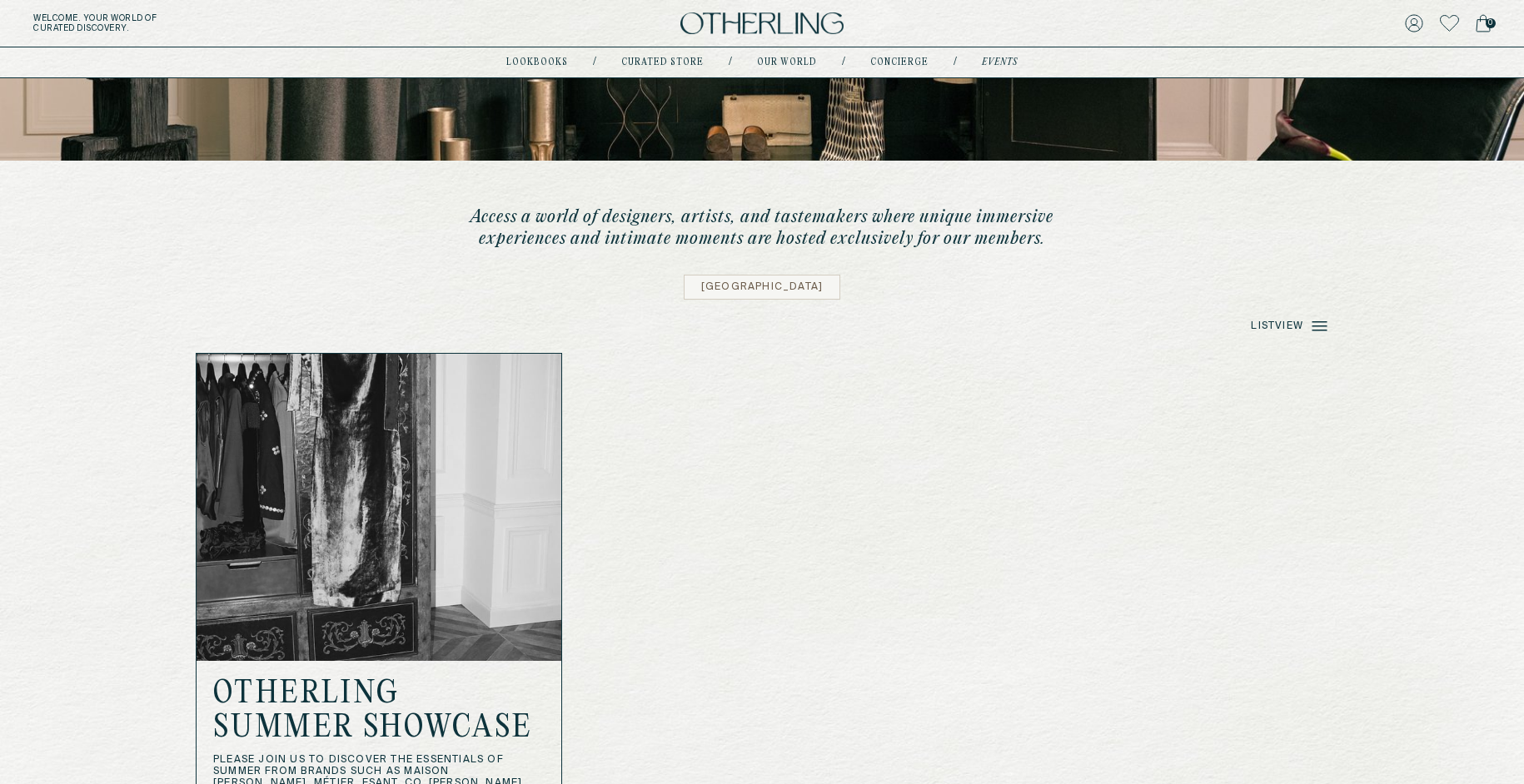
scroll to position [322, 0]
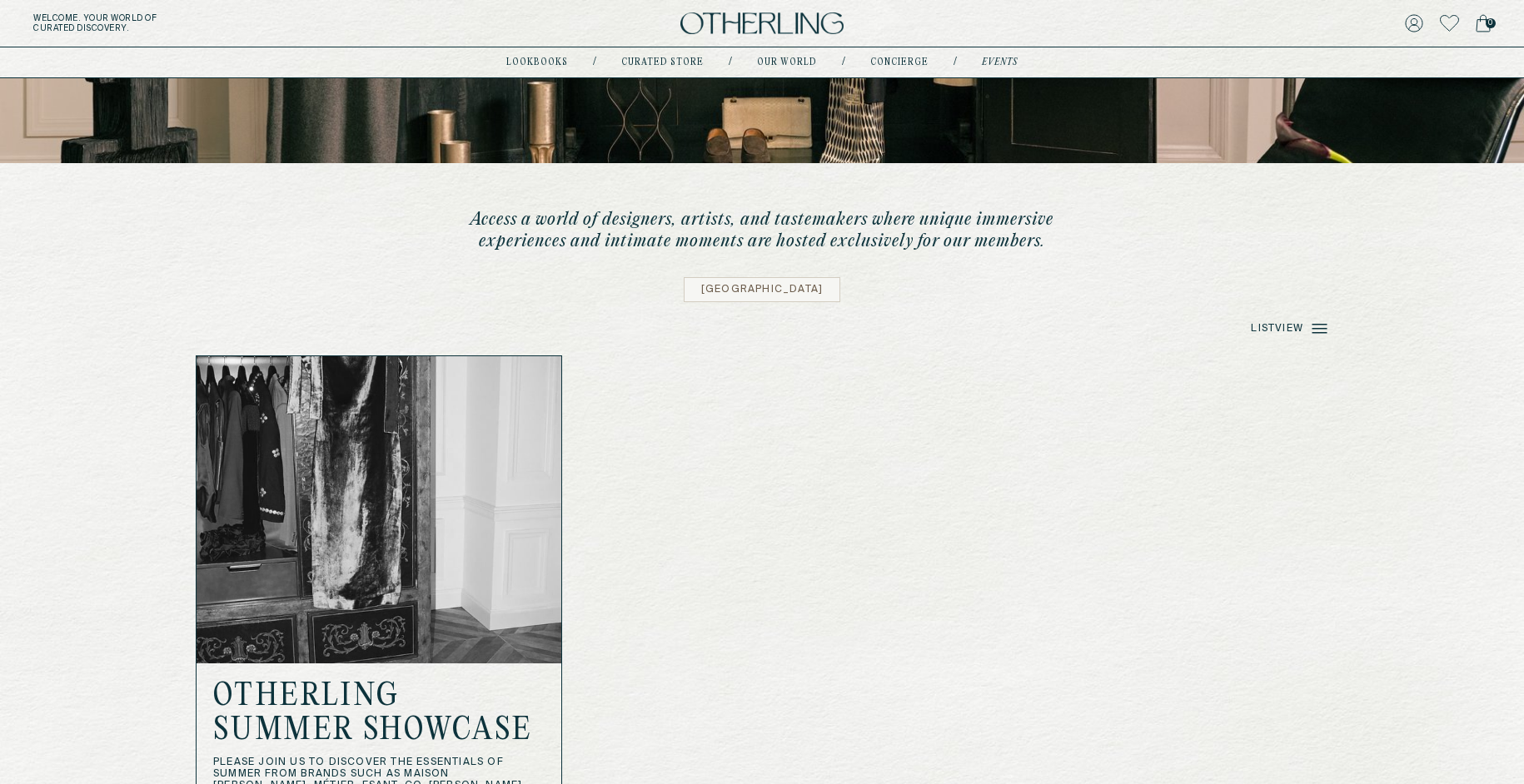
click at [757, 287] on button "[GEOGRAPHIC_DATA]" at bounding box center [762, 290] width 156 height 25
click at [811, 295] on button "[GEOGRAPHIC_DATA]" at bounding box center [762, 290] width 156 height 25
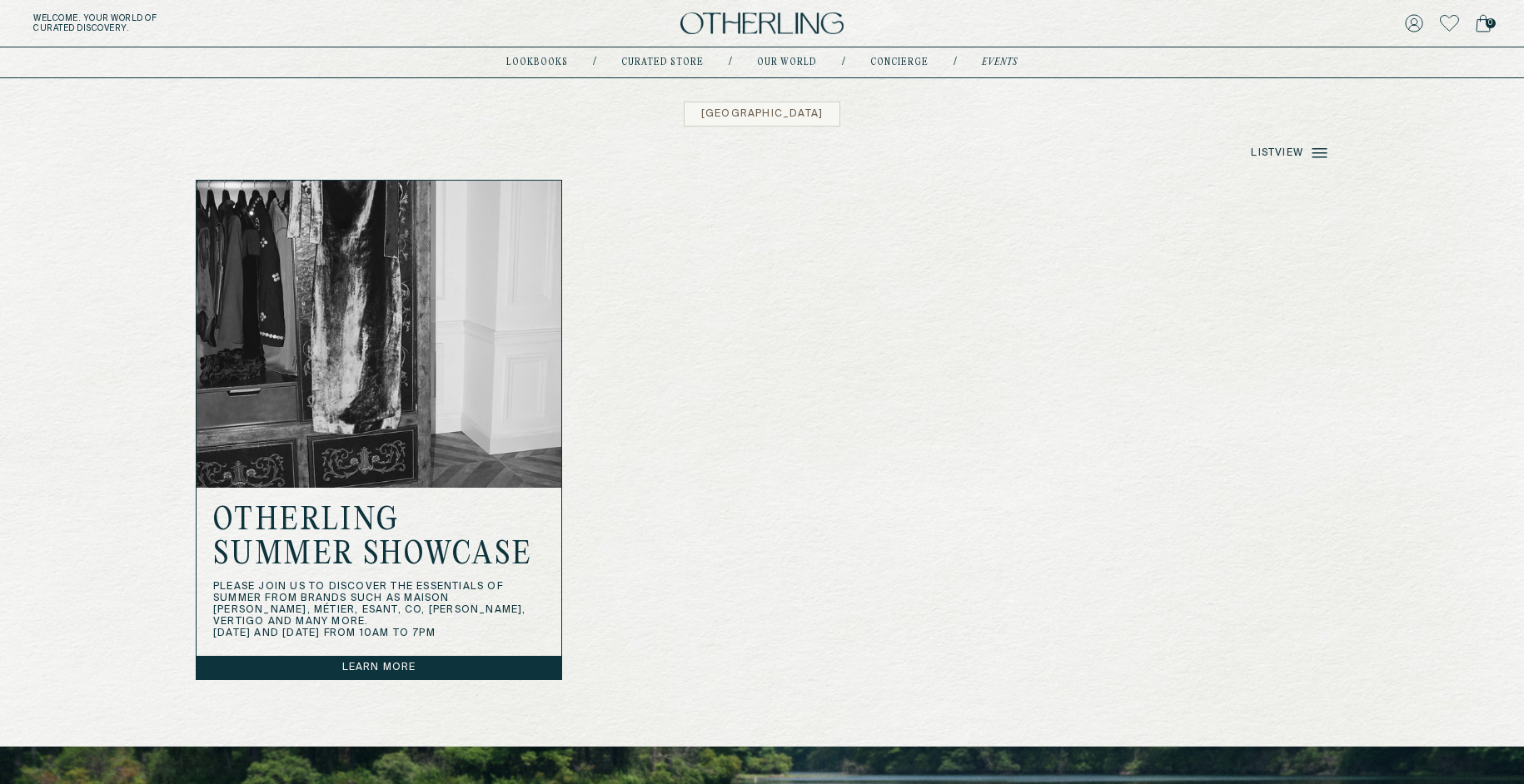
scroll to position [491, 0]
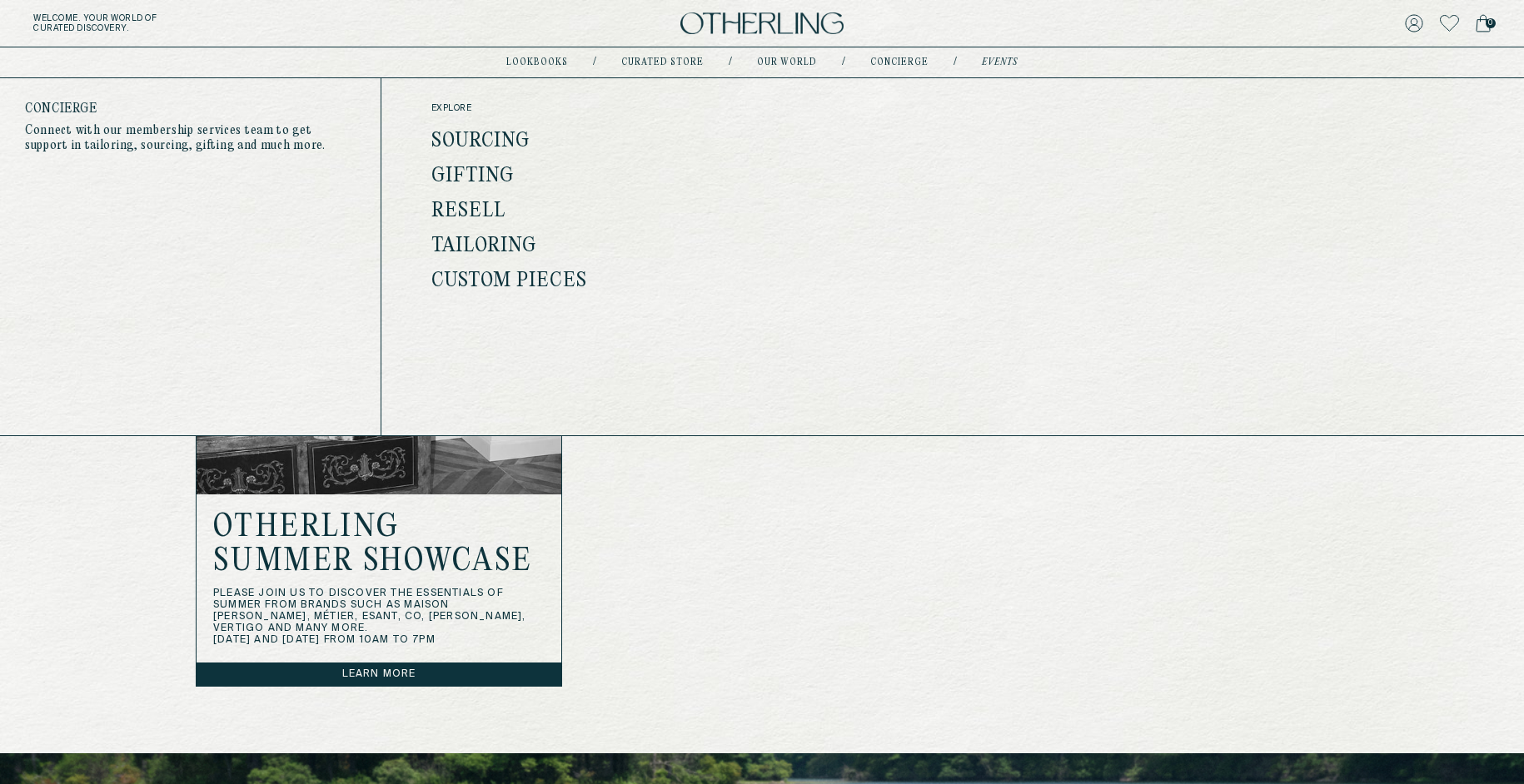
click at [900, 60] on link "concierge" at bounding box center [899, 62] width 58 height 9
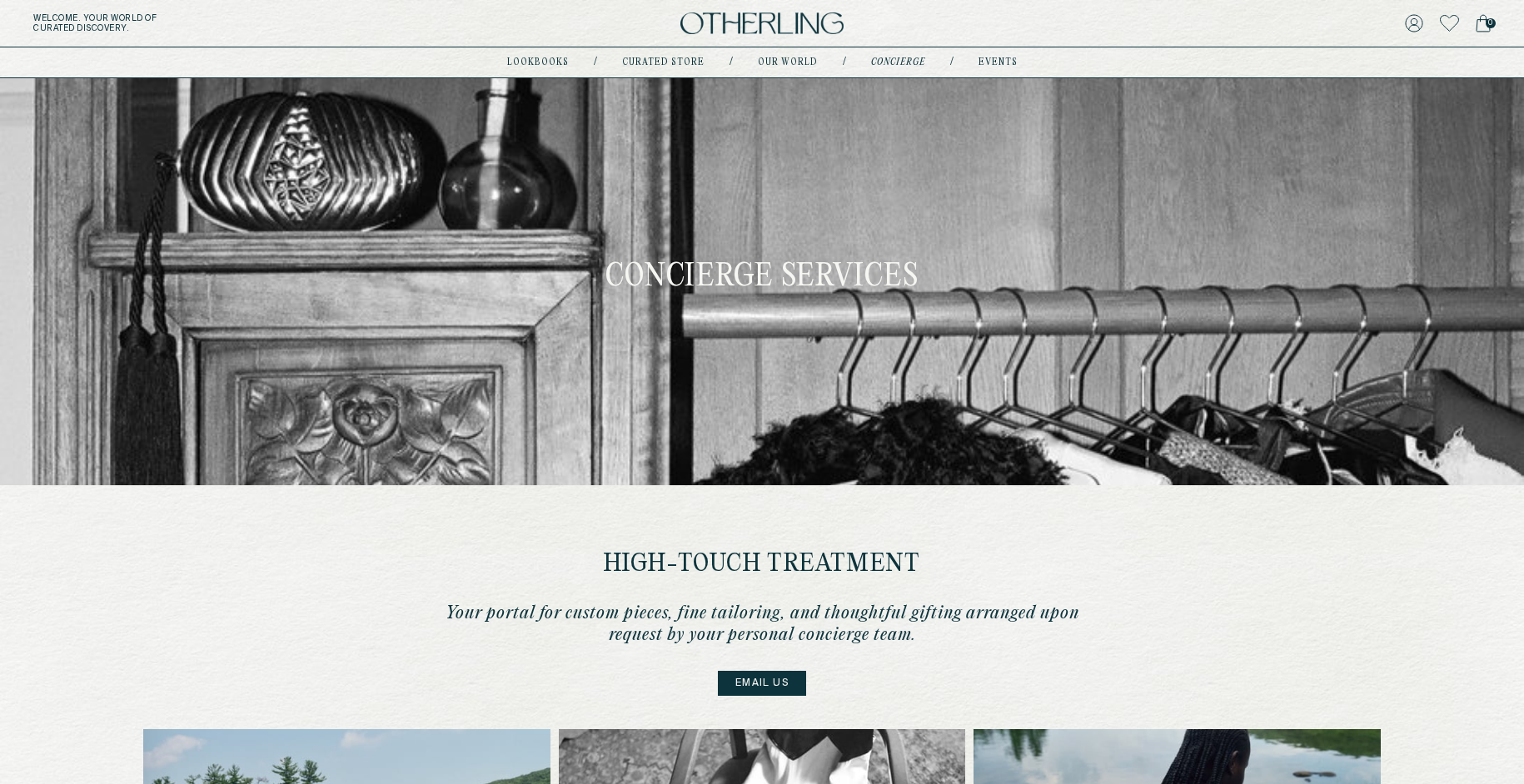
type input "**********"
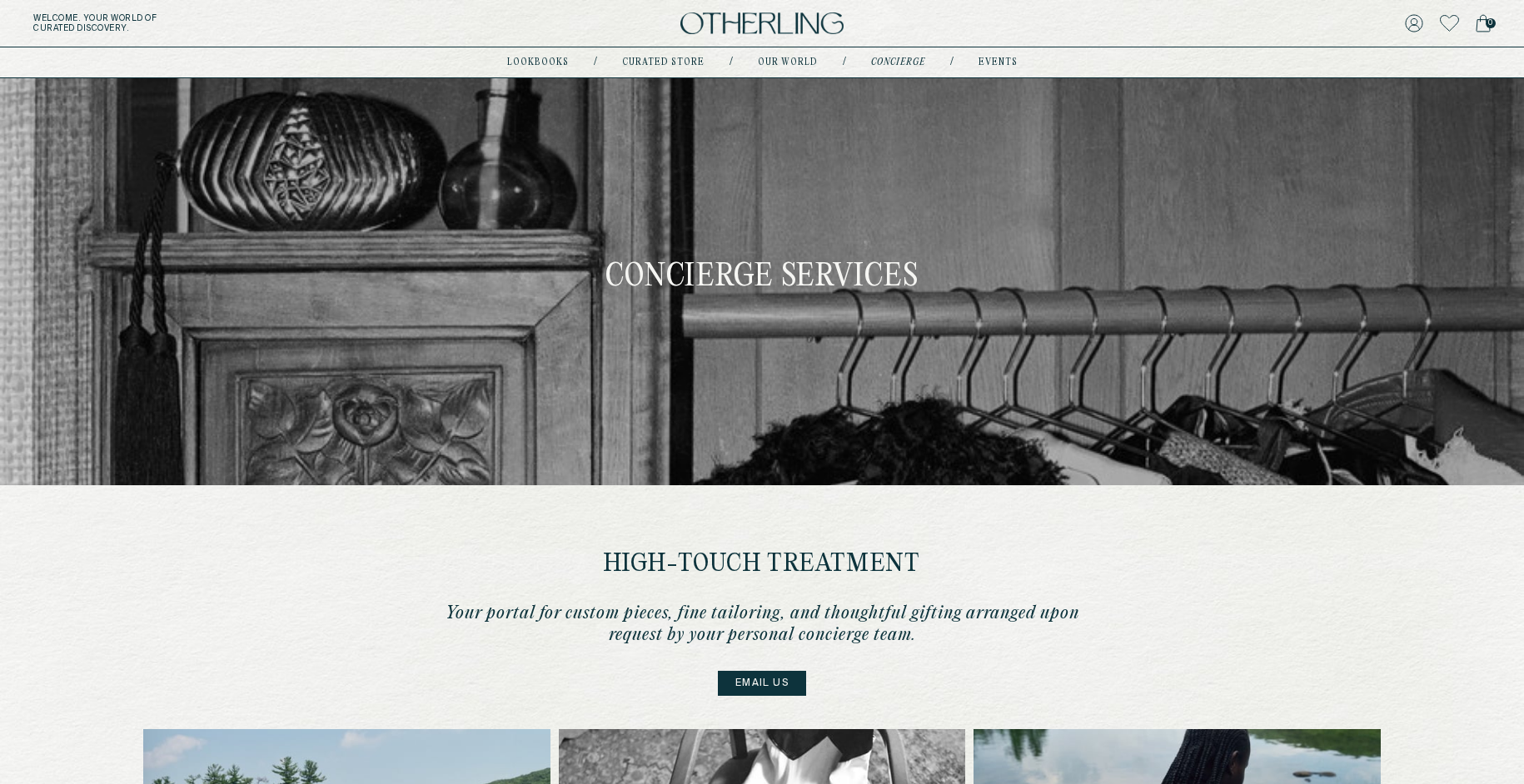
type input "**********"
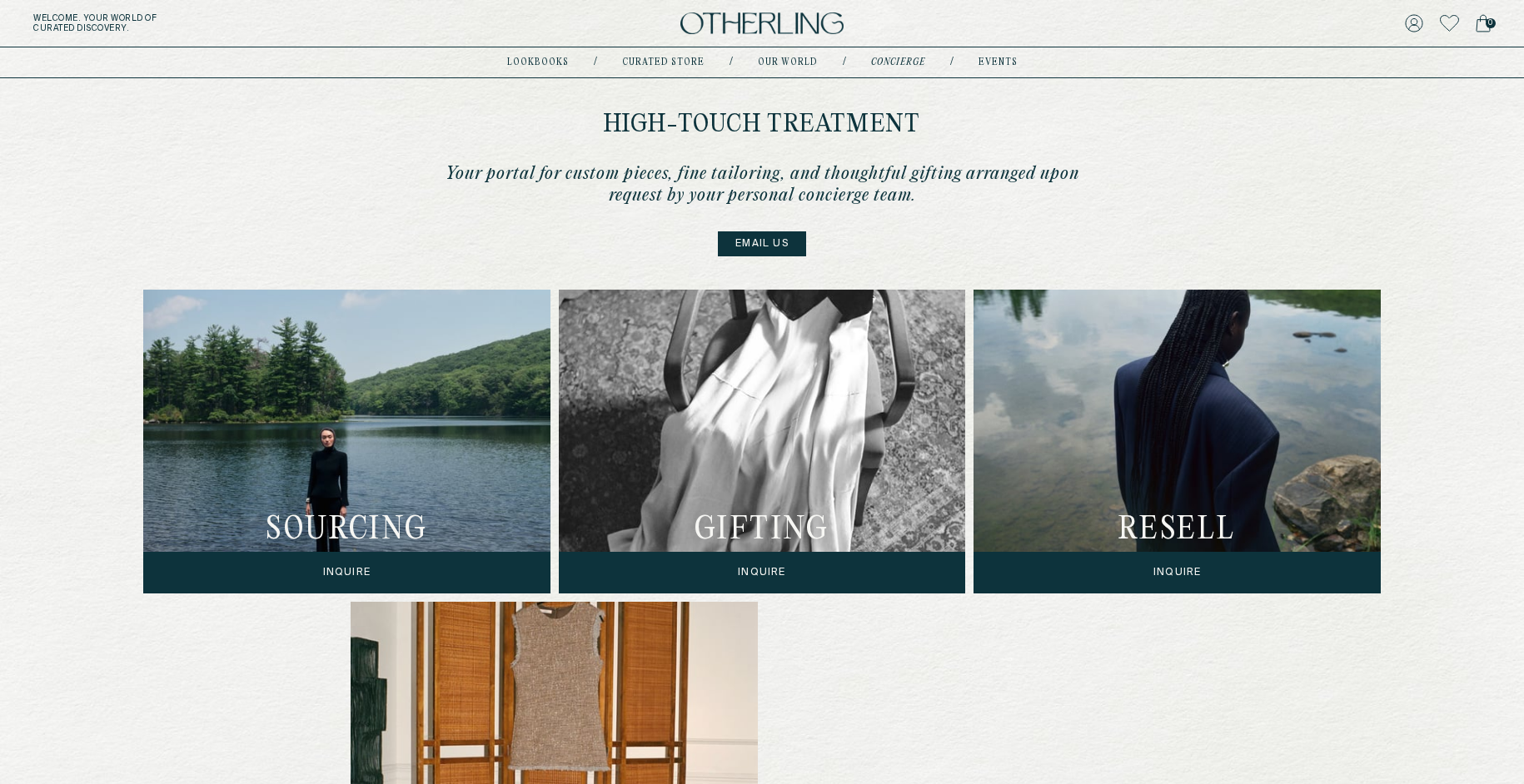
scroll to position [621, 0]
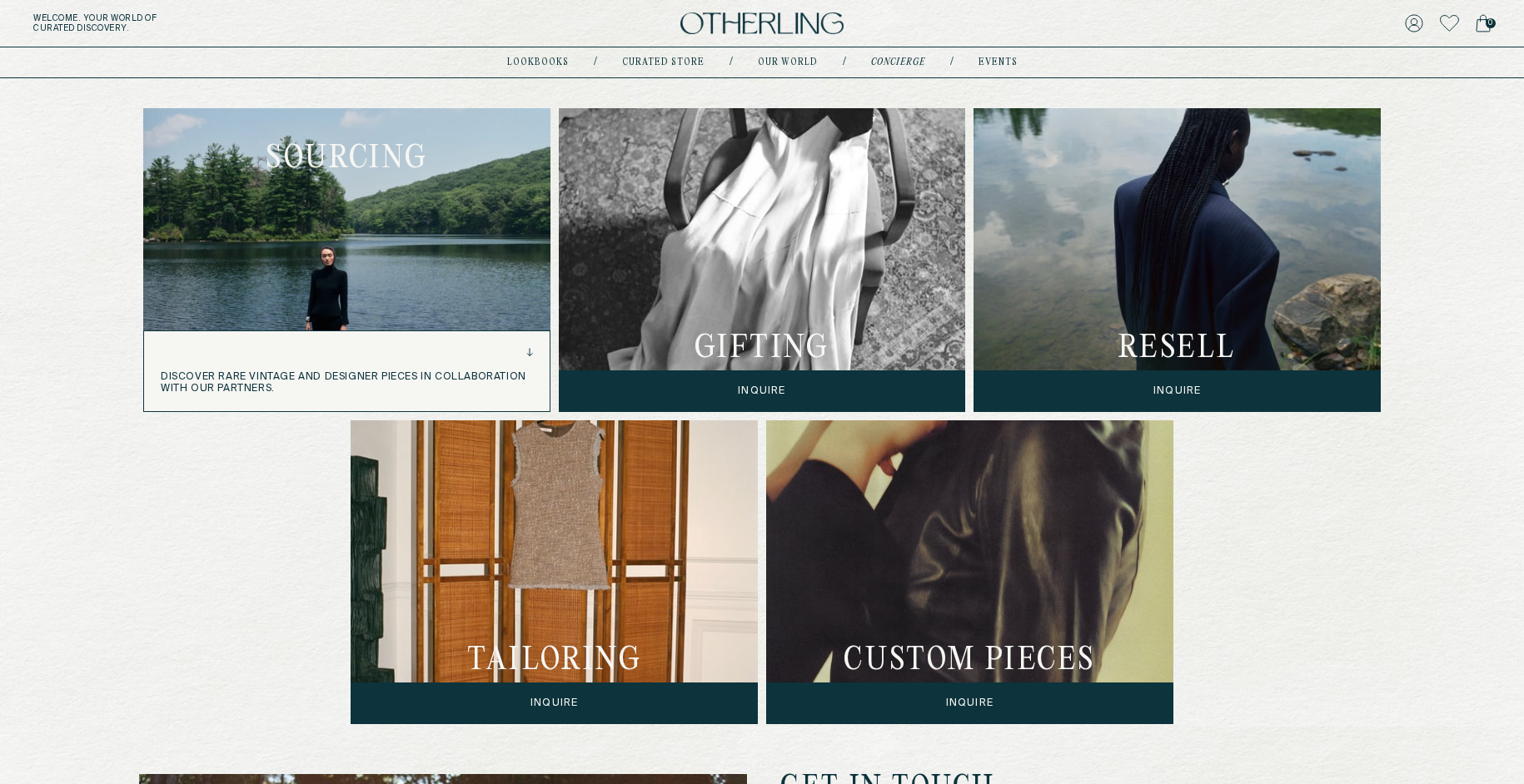
click at [358, 252] on div "sourcing Inquire discover rare vintage and designer pieces in collaboration wit…" at bounding box center [347, 260] width 407 height 304
click at [297, 369] on div "discover rare vintage and designer pieces in collaboration with our partners." at bounding box center [347, 371] width 405 height 80
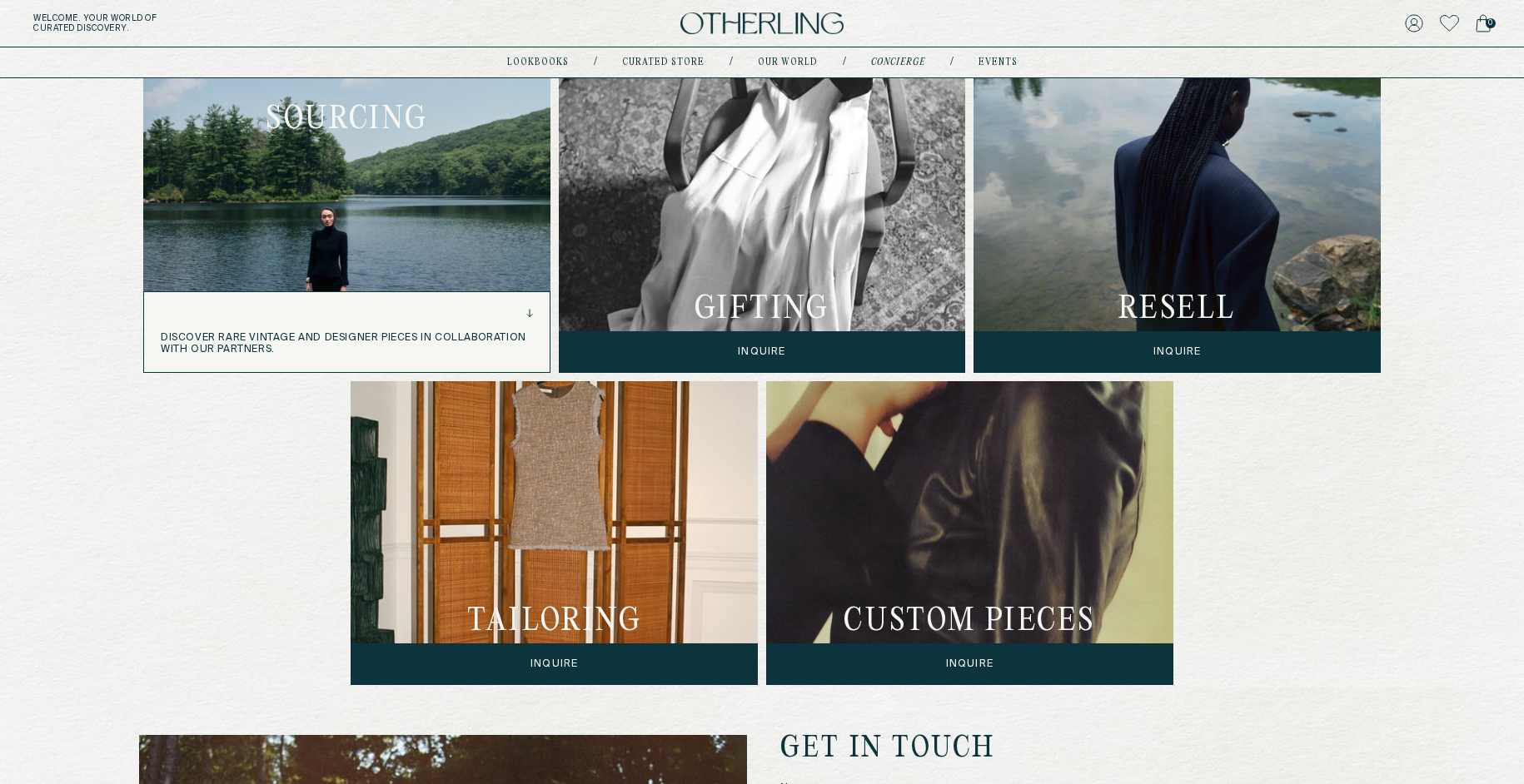
scroll to position [615, 0]
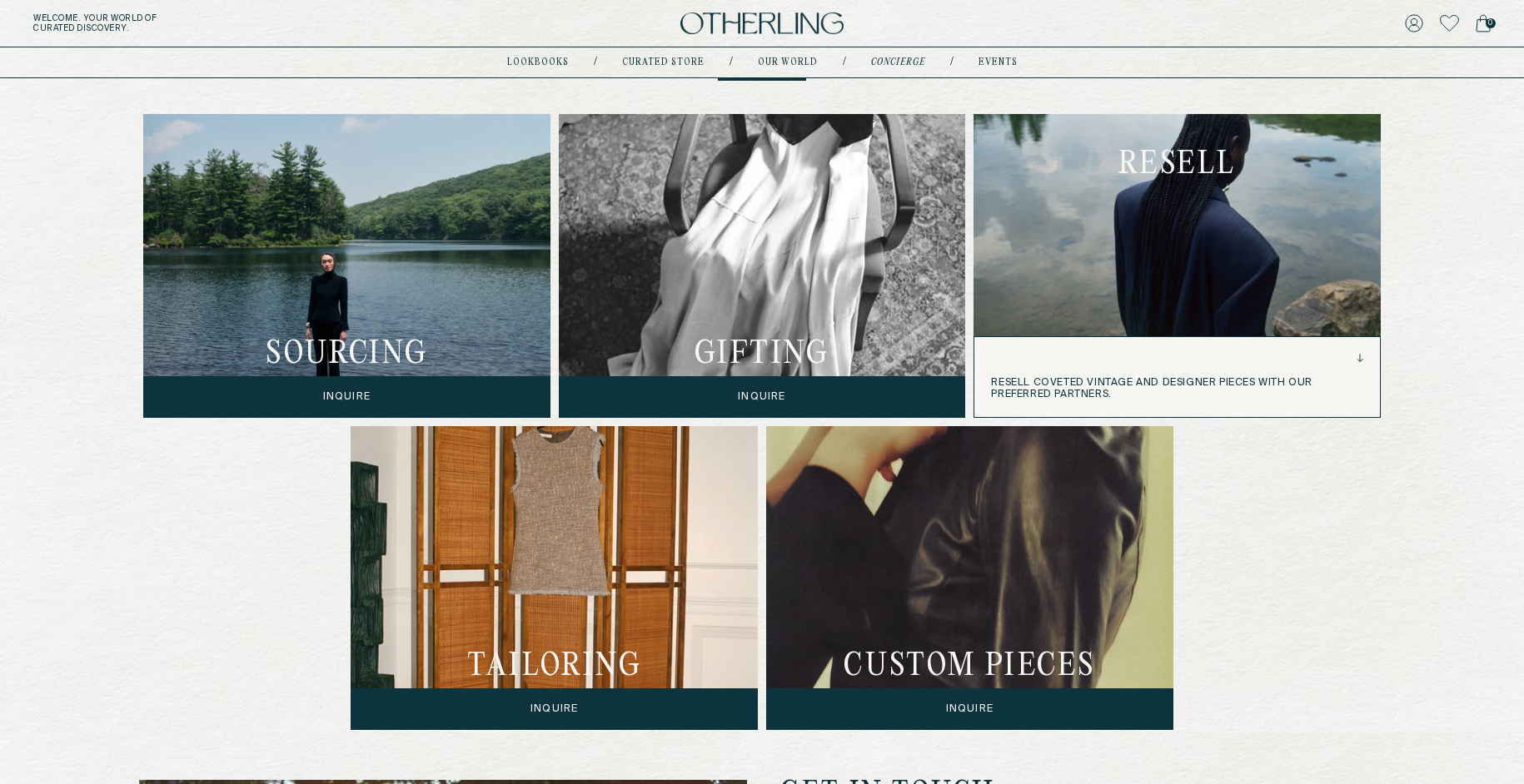
click at [1156, 320] on div "resell Inquire resell coveted vintage and designer pieces with our preferred pa…" at bounding box center [1176, 266] width 407 height 304
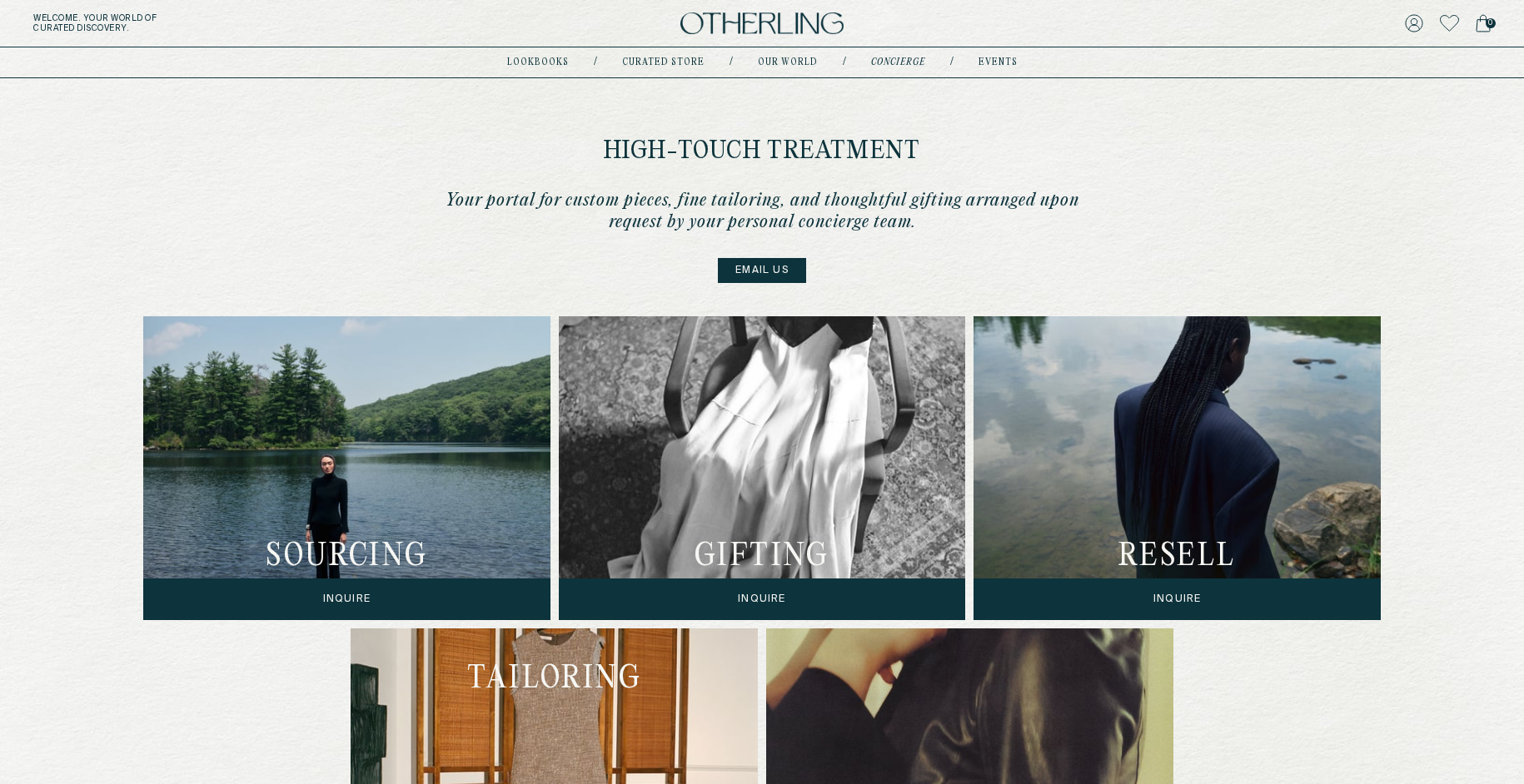
scroll to position [267, 0]
